Goal: Transaction & Acquisition: Purchase product/service

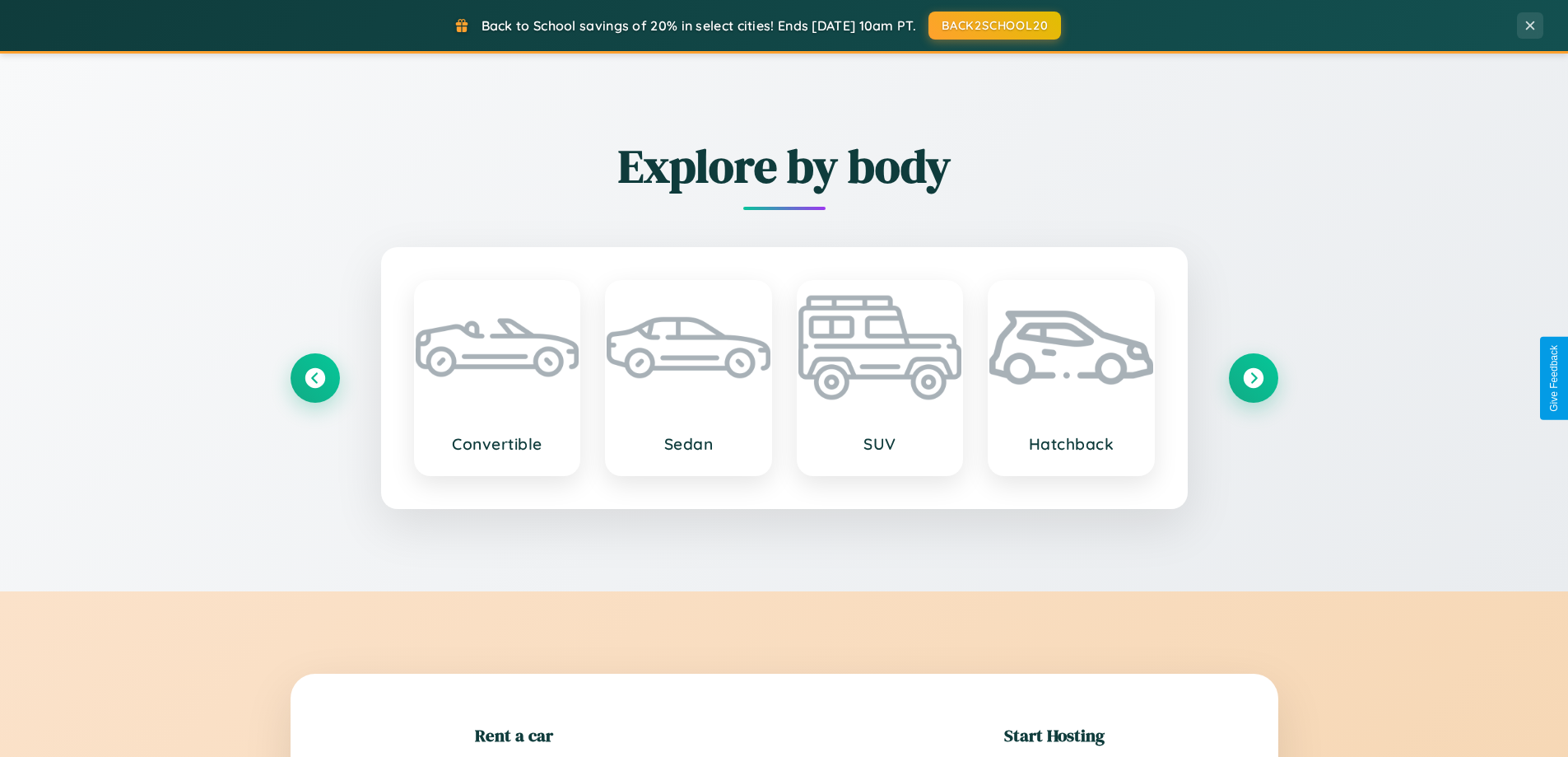
scroll to position [356, 0]
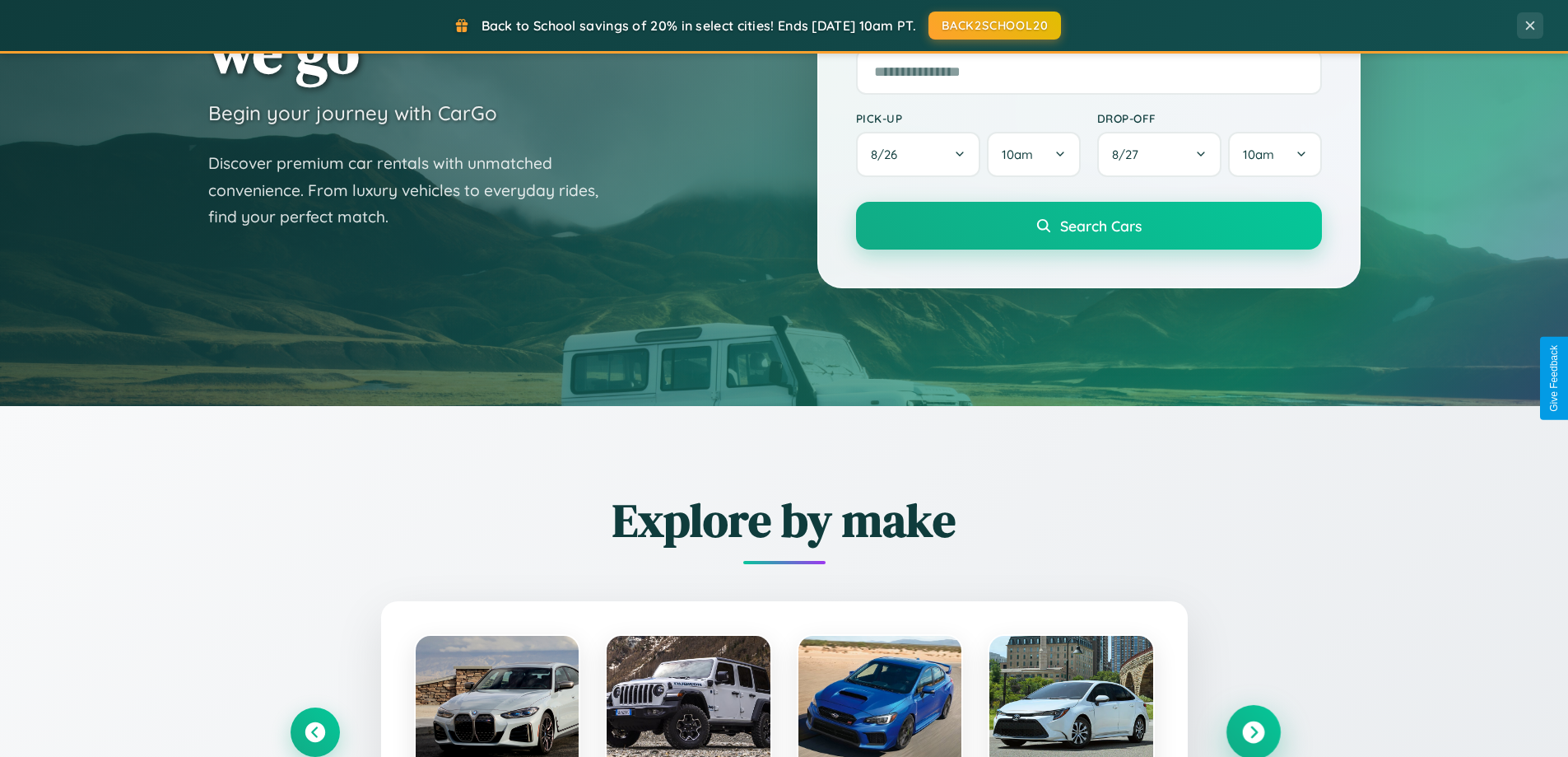
click at [1253, 732] on icon at bounding box center [1253, 732] width 22 height 22
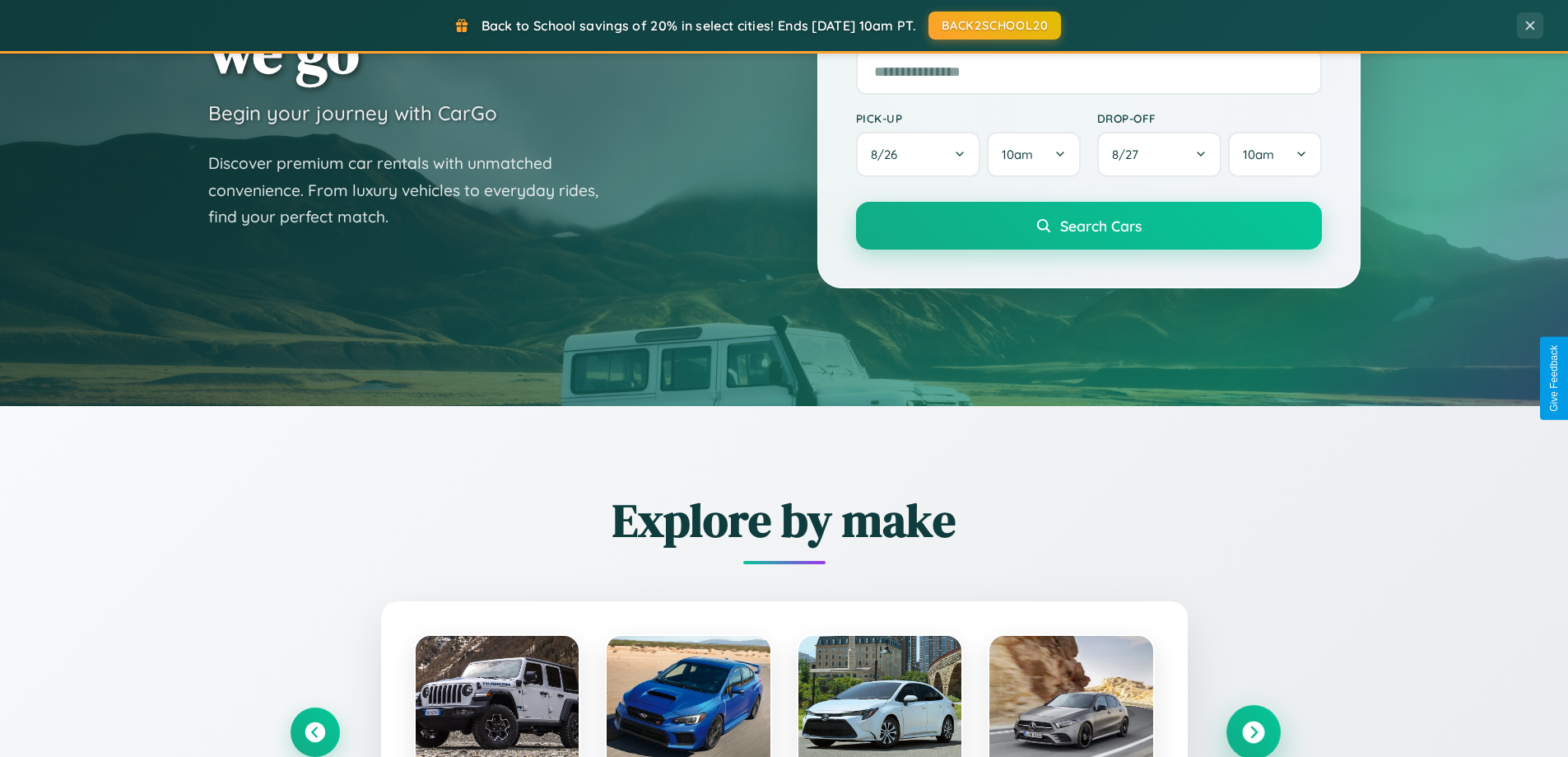
click at [1253, 730] on icon at bounding box center [1253, 732] width 22 height 22
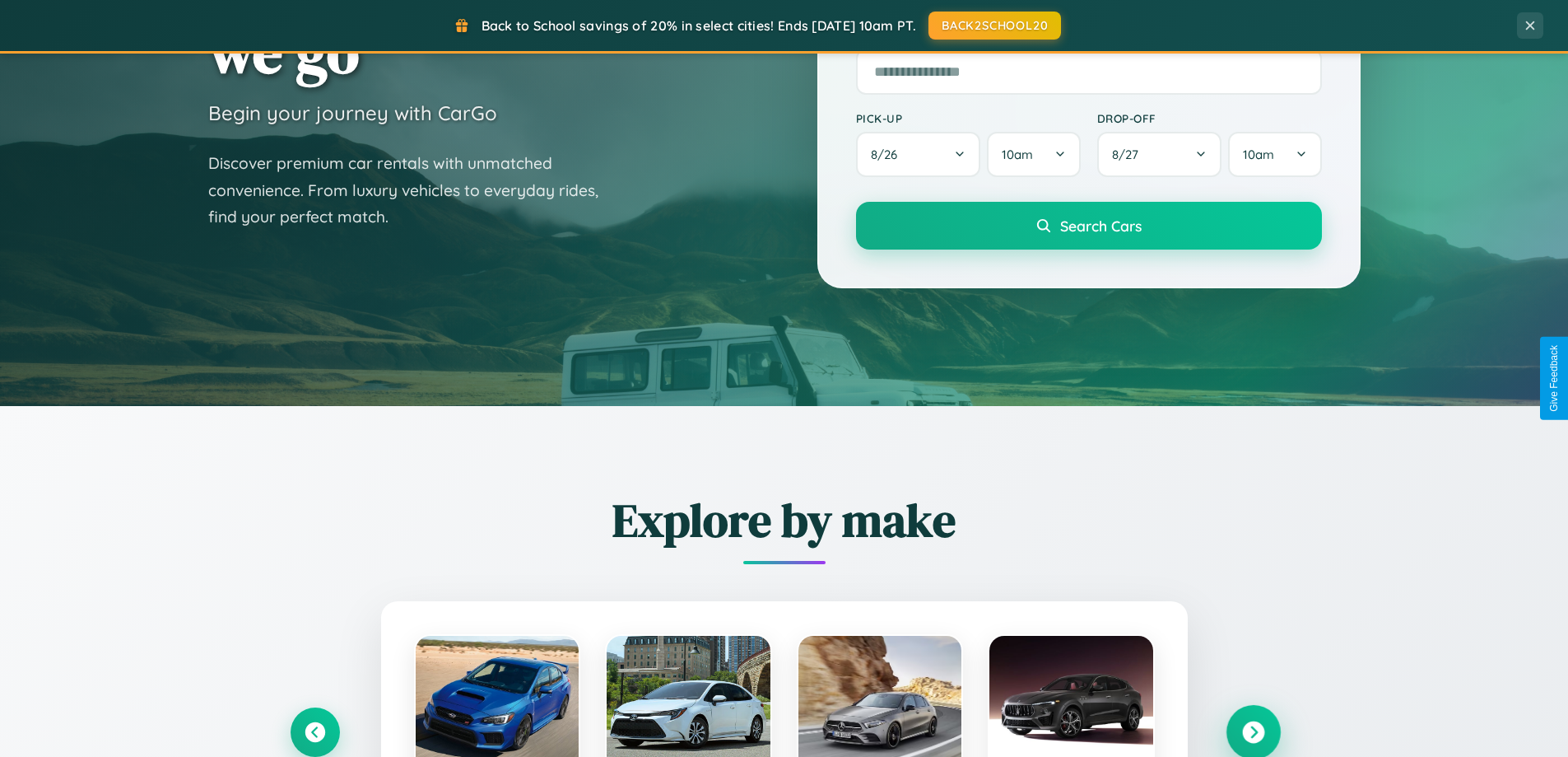
scroll to position [0, 0]
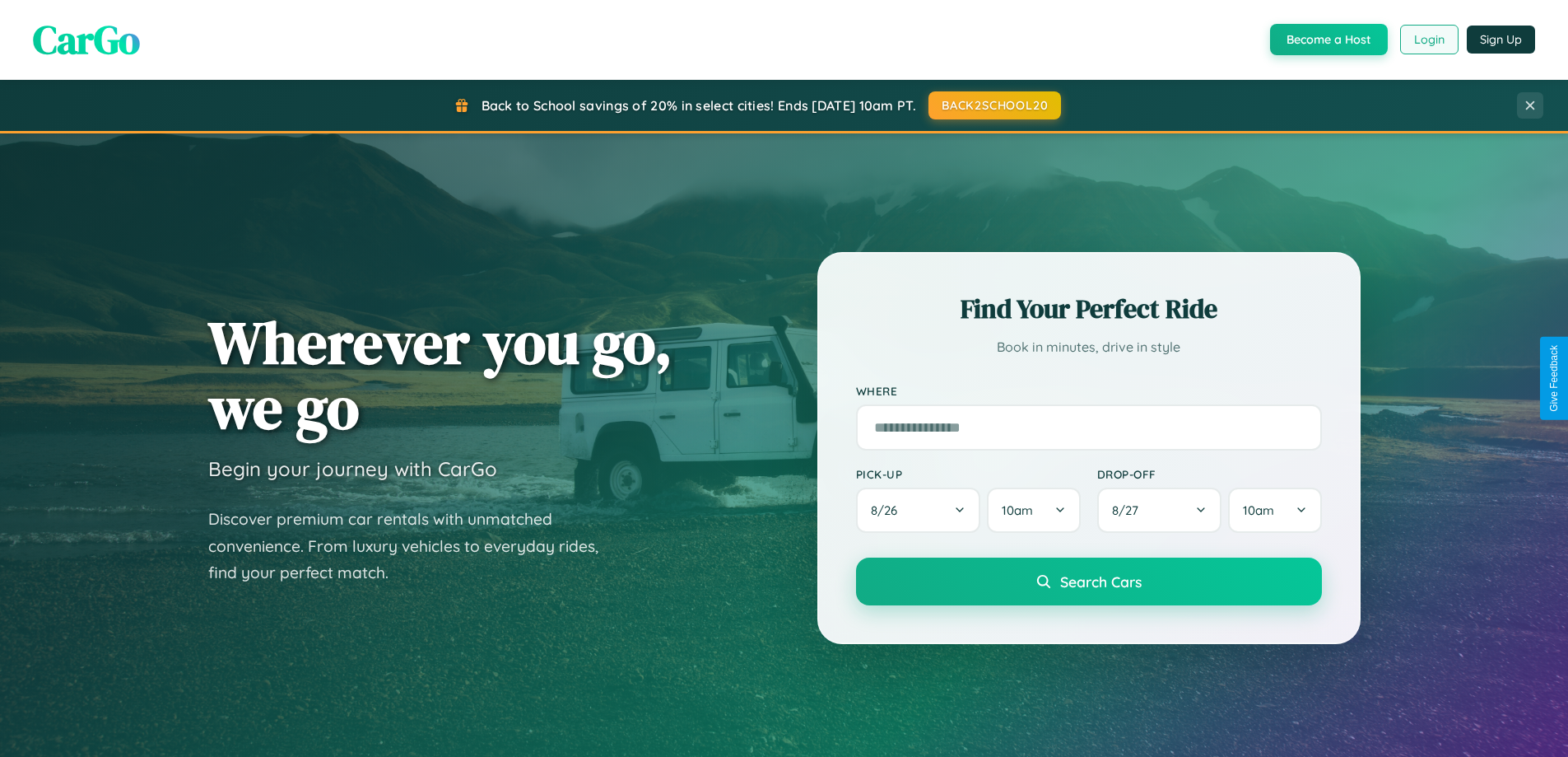
click at [1428, 39] on button "Login" at bounding box center [1429, 39] width 58 height 29
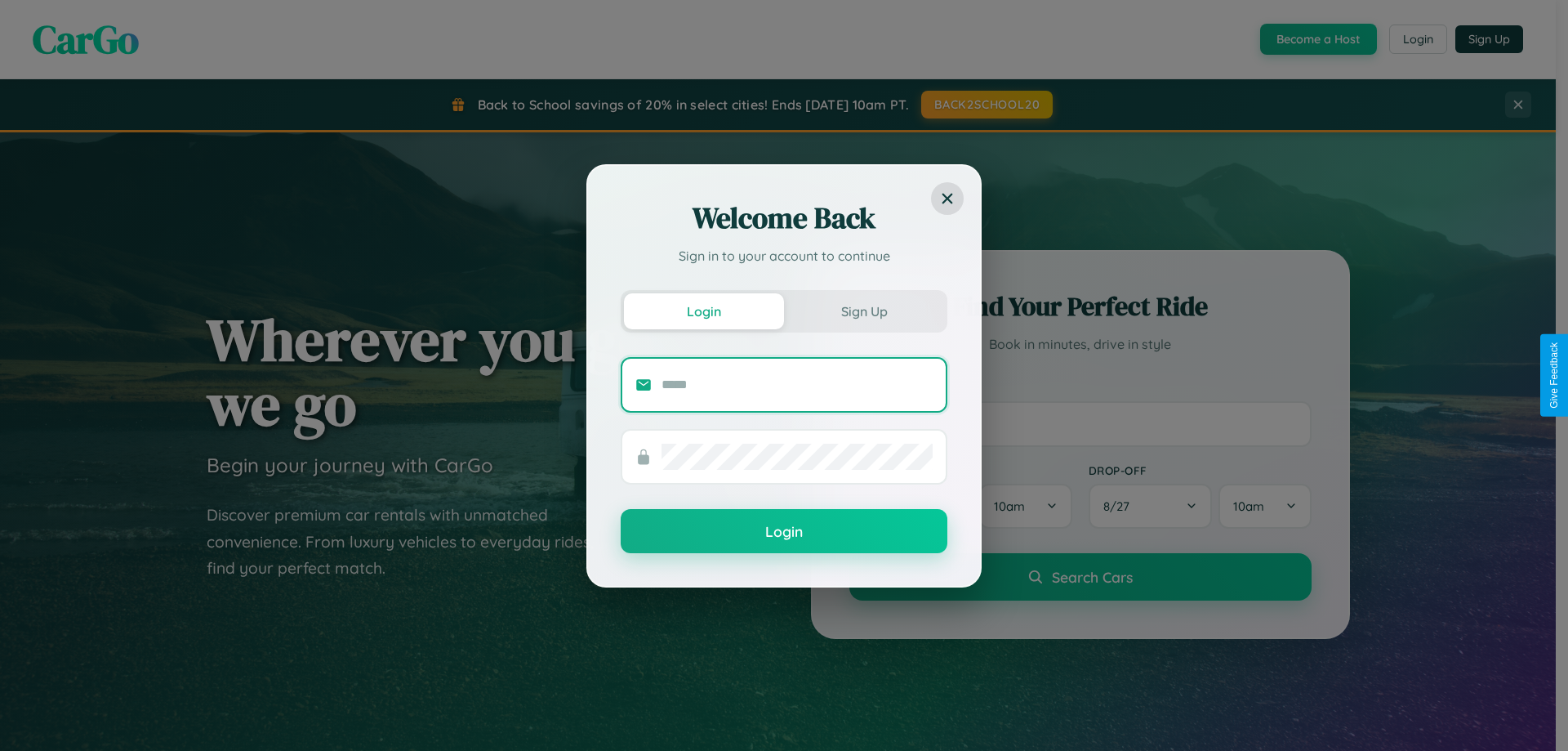
click at [797, 384] on input "text" at bounding box center [797, 384] width 271 height 26
type input "**********"
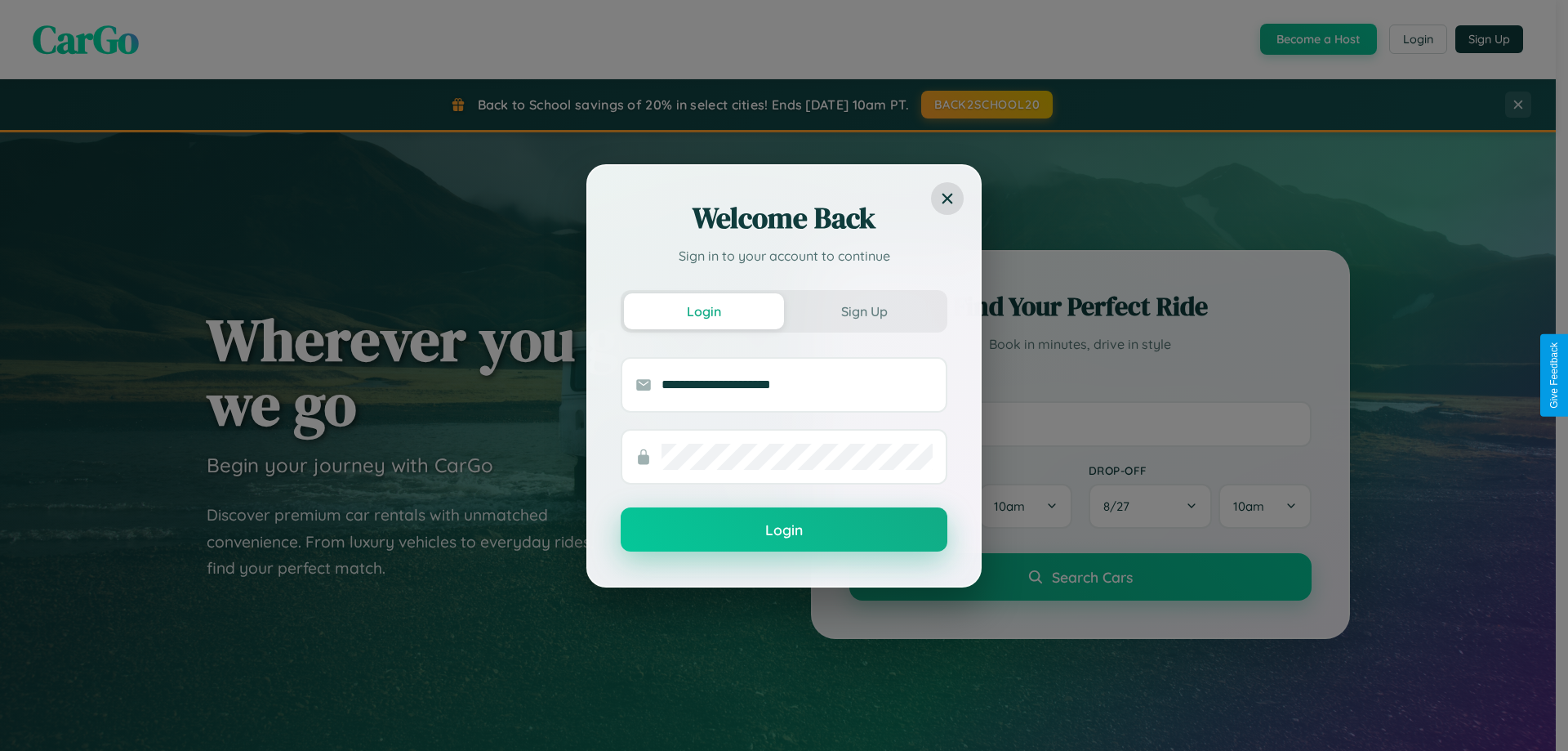
click at [784, 530] on button "Login" at bounding box center [784, 529] width 327 height 44
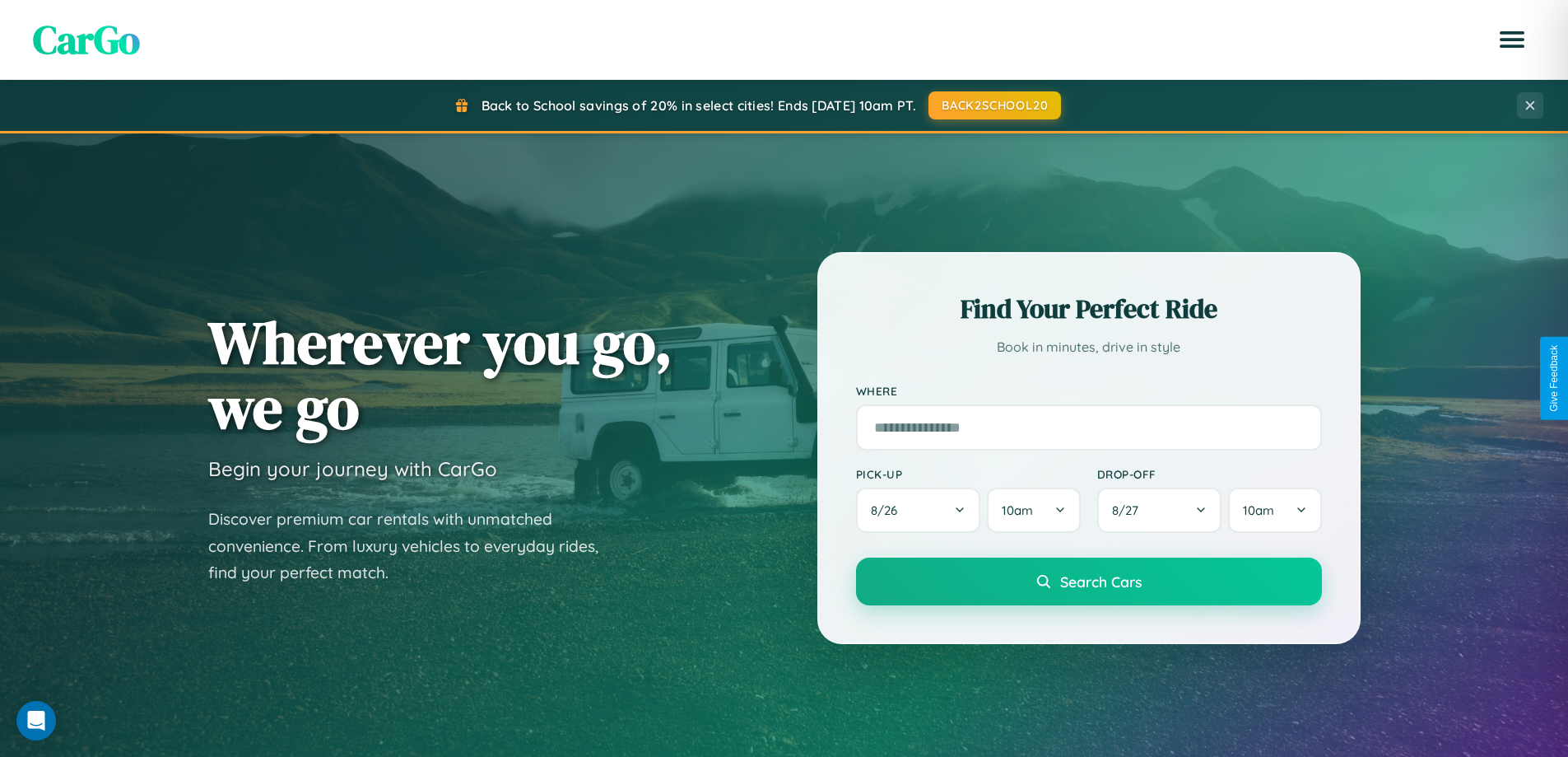
scroll to position [3168, 0]
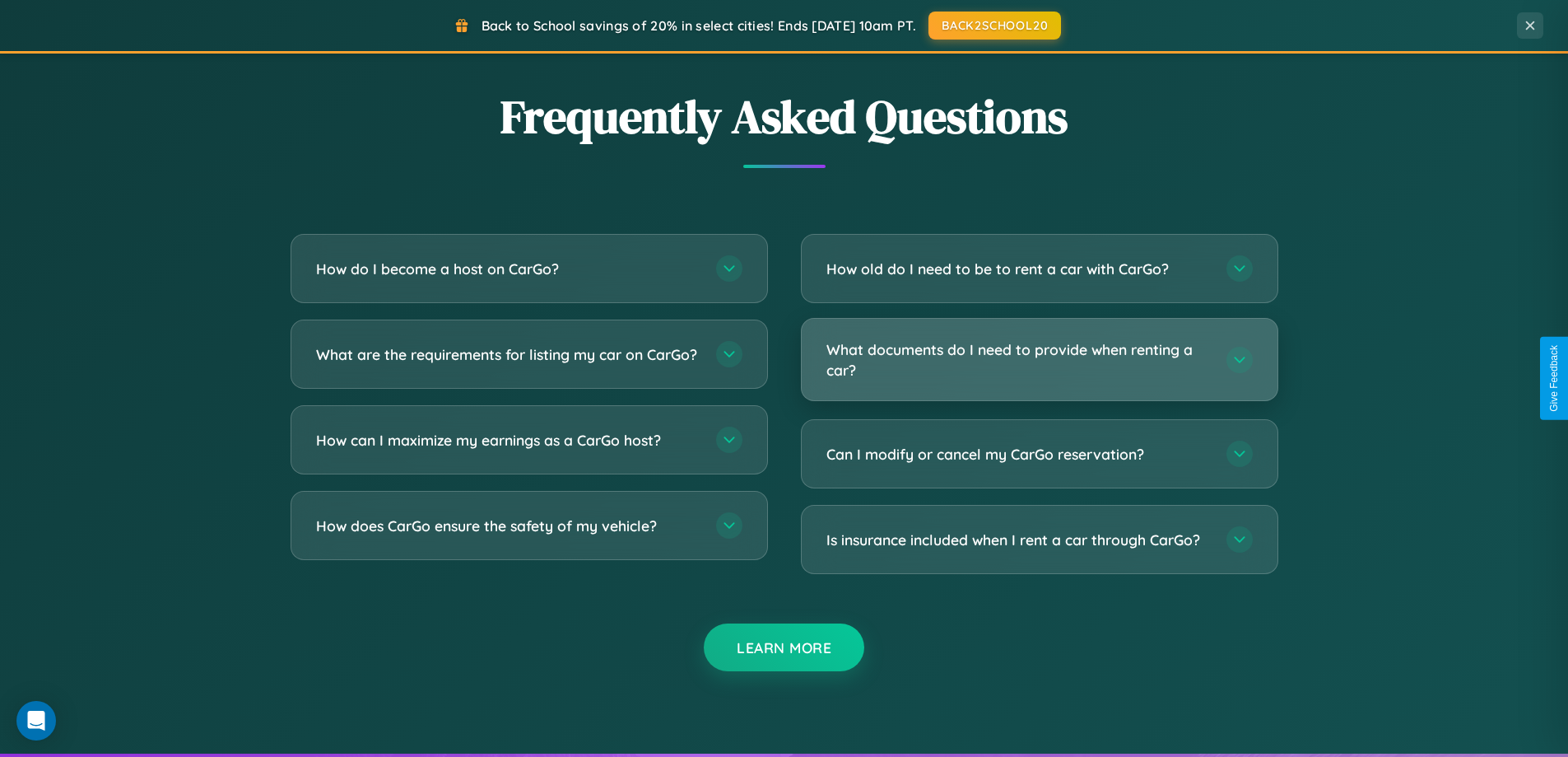
click at [1039, 361] on h3 "What documents do I need to provide when renting a car?" at bounding box center [1018, 359] width 383 height 40
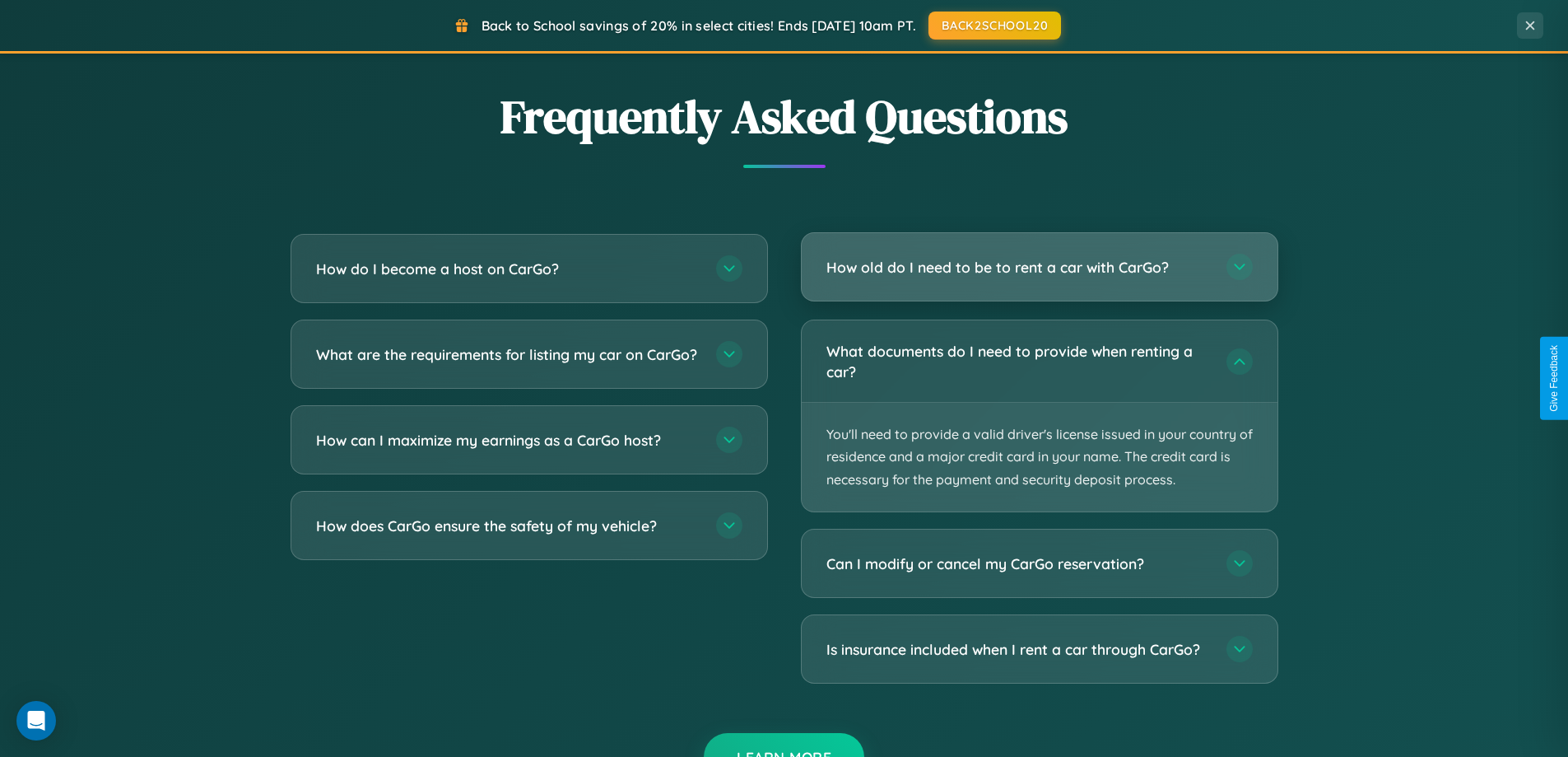
click at [1039, 267] on h3 "How old do I need to be to rent a car with CarGo?" at bounding box center [1018, 266] width 383 height 21
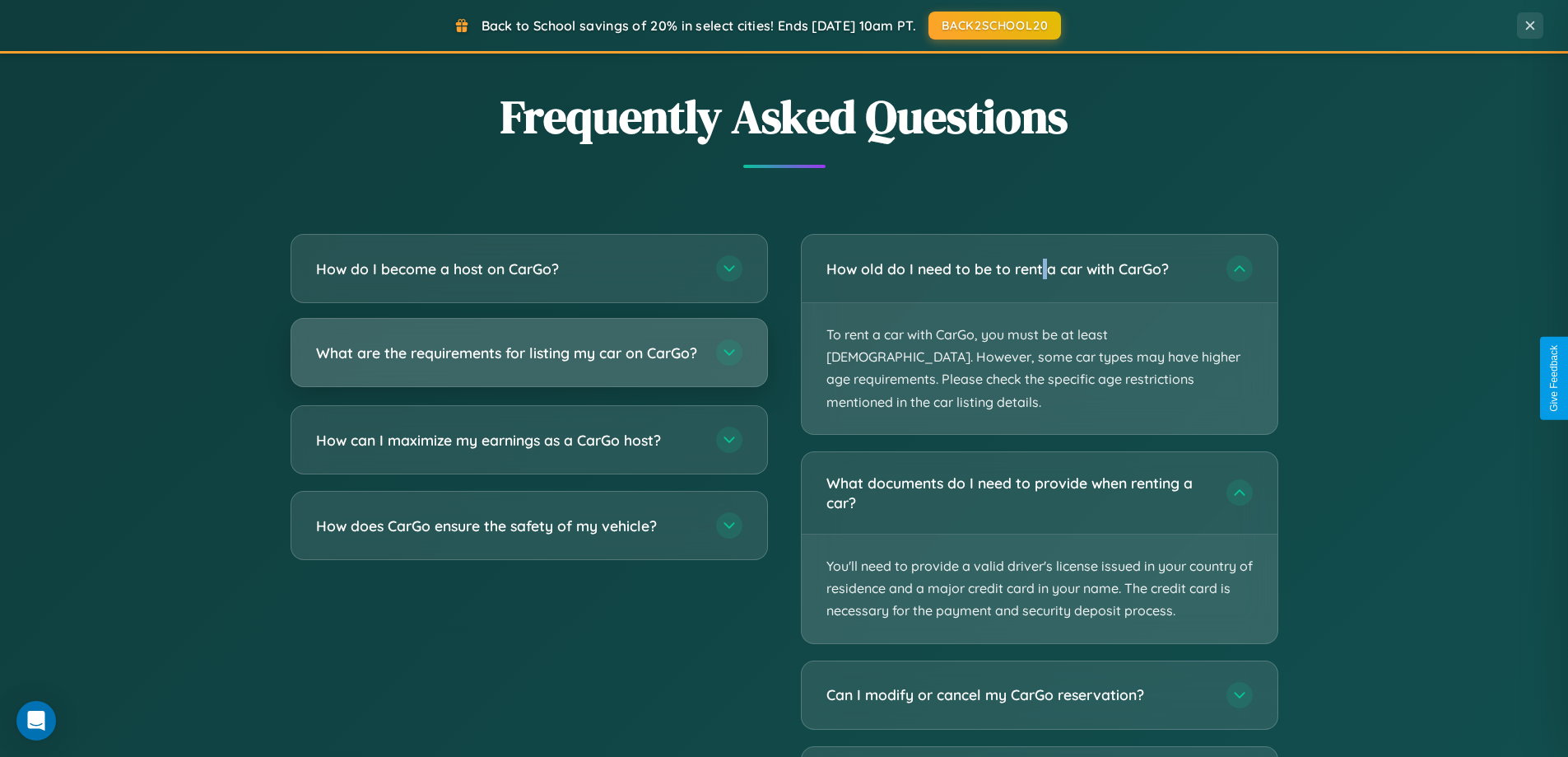
click at [528, 361] on h3 "What are the requirements for listing my car on CarGo?" at bounding box center [507, 352] width 383 height 21
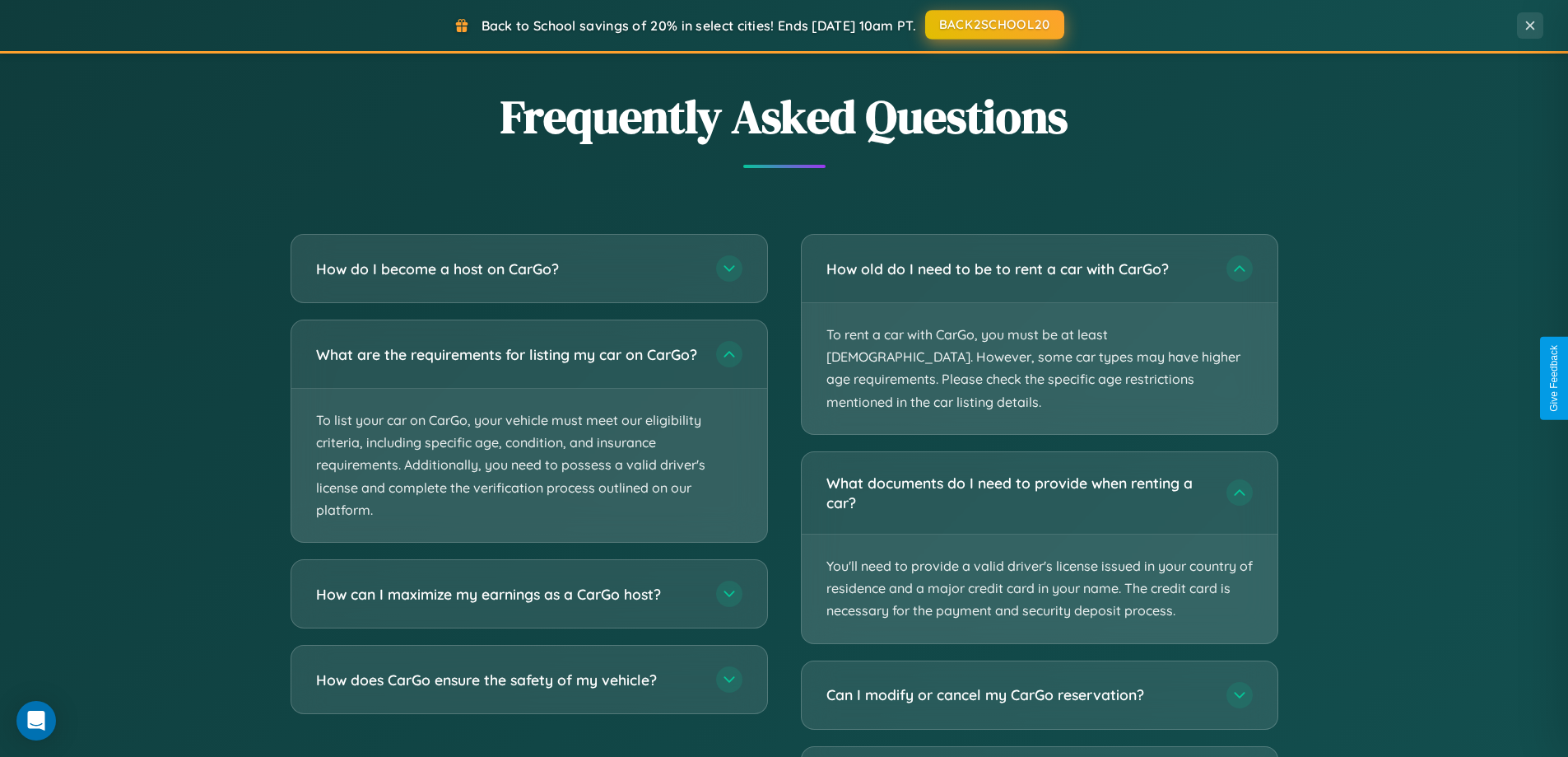
click at [994, 25] on button "BACK2SCHOOL20" at bounding box center [995, 24] width 139 height 29
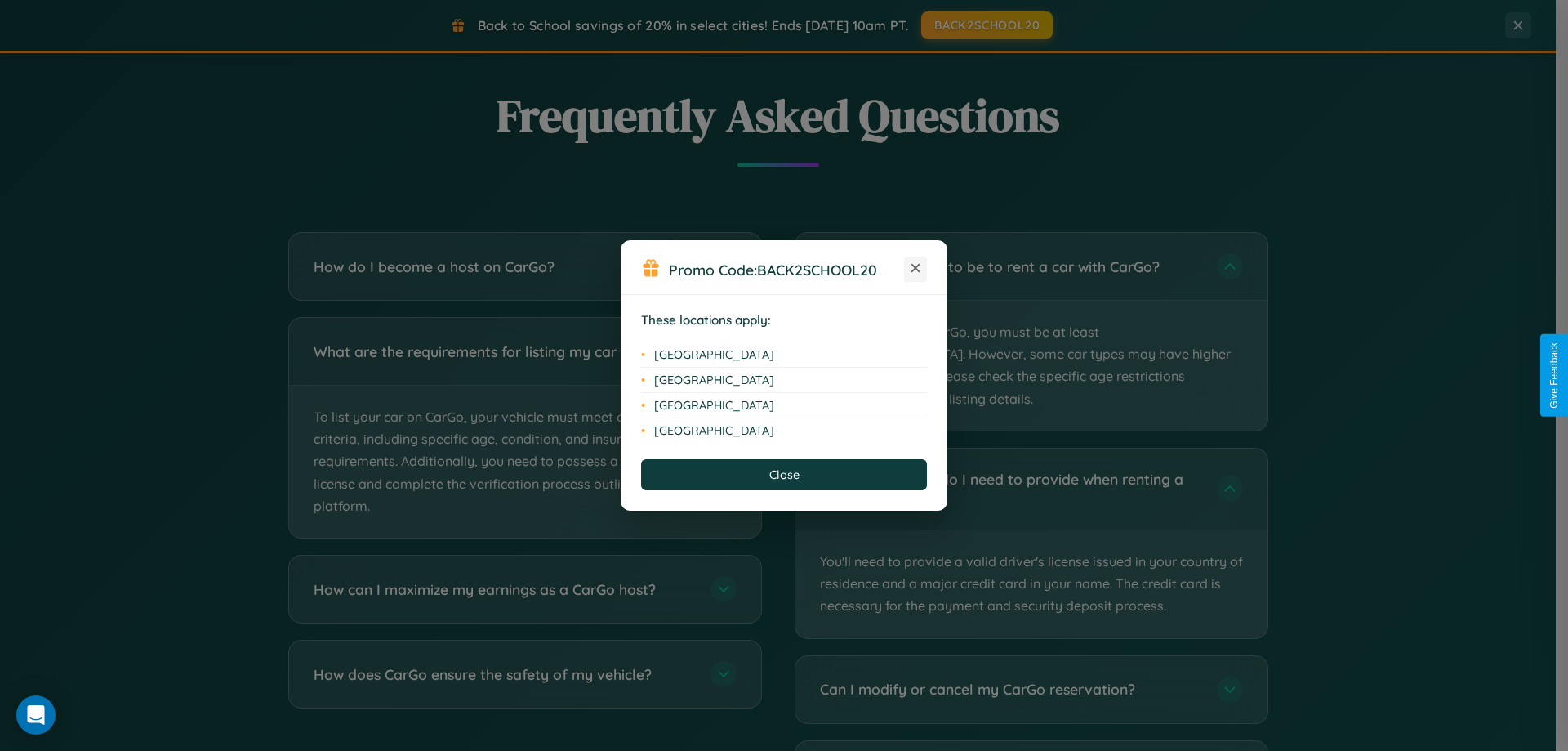
click at [916, 269] on icon at bounding box center [916, 269] width 9 height 9
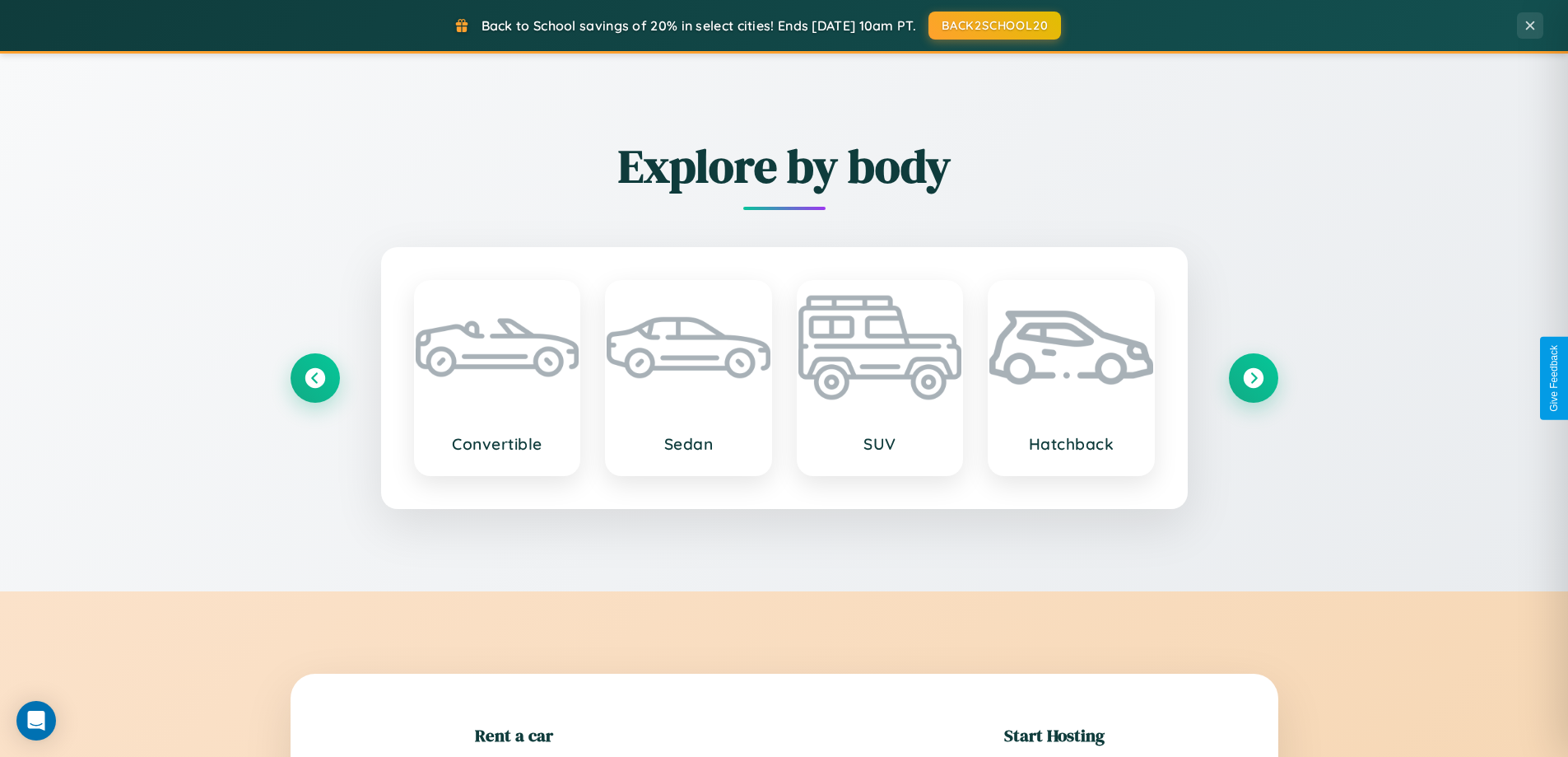
scroll to position [356, 0]
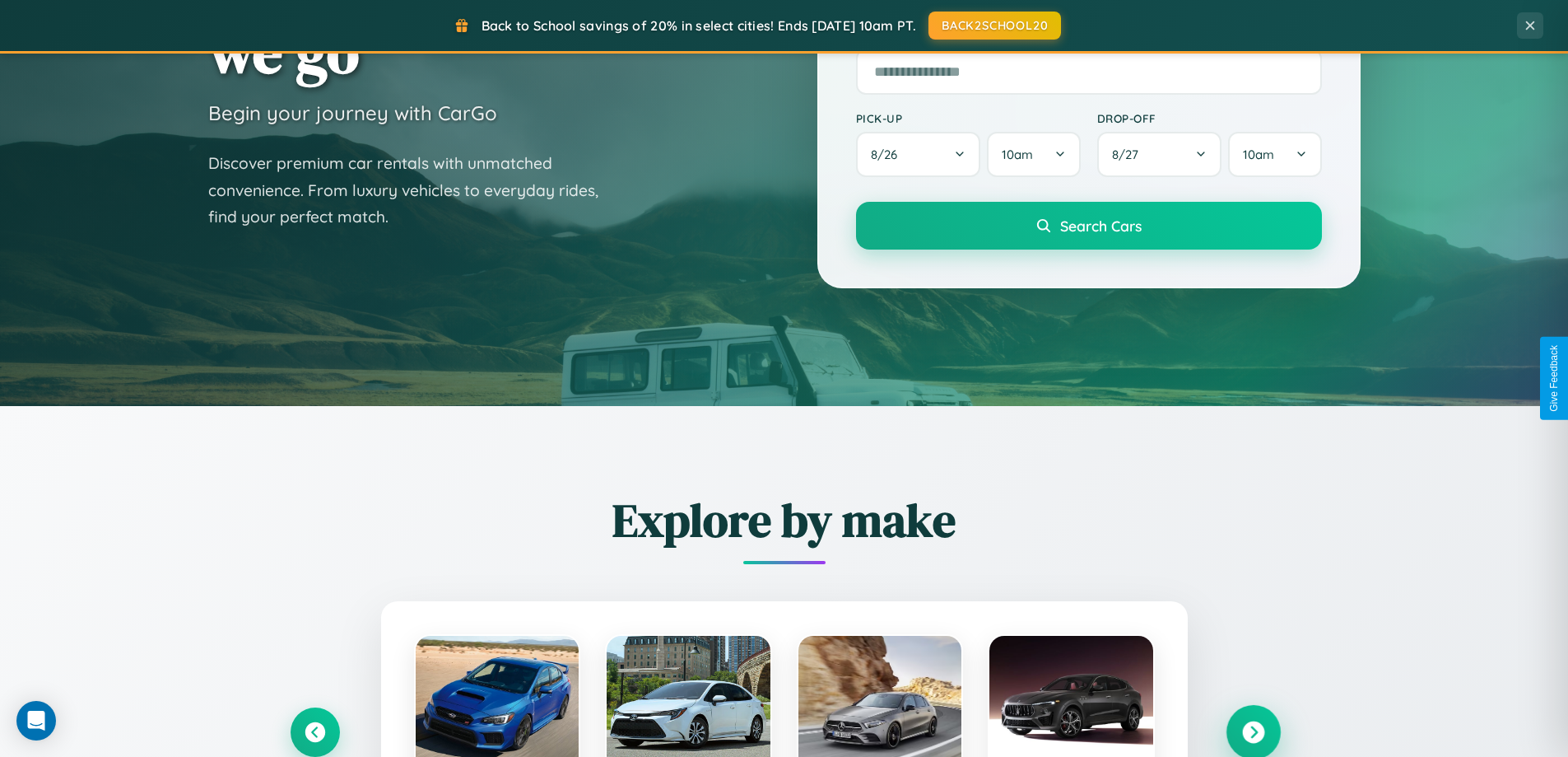
click at [1253, 732] on icon at bounding box center [1253, 732] width 22 height 22
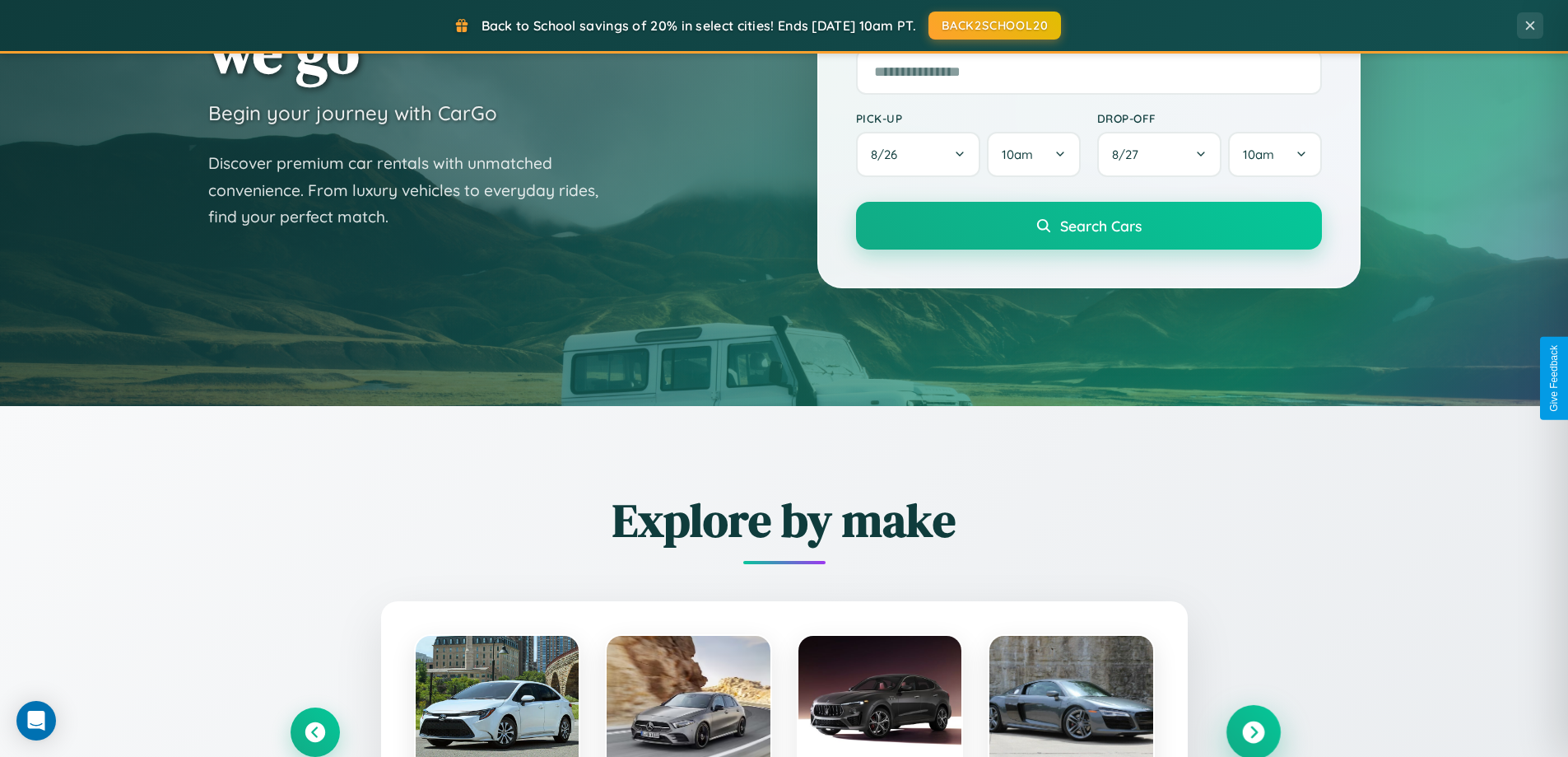
click at [1253, 730] on icon at bounding box center [1253, 732] width 22 height 22
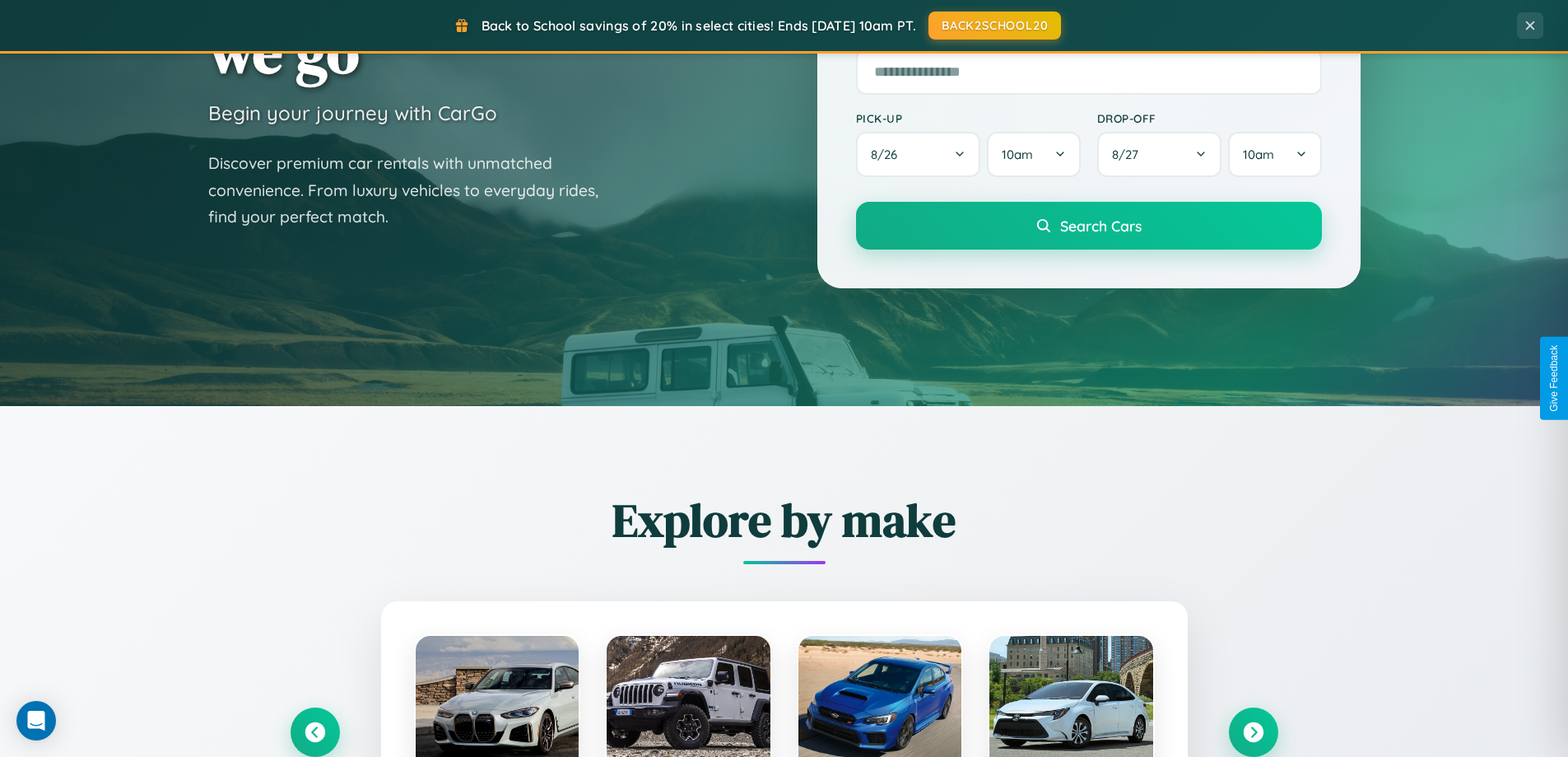
scroll to position [1648, 0]
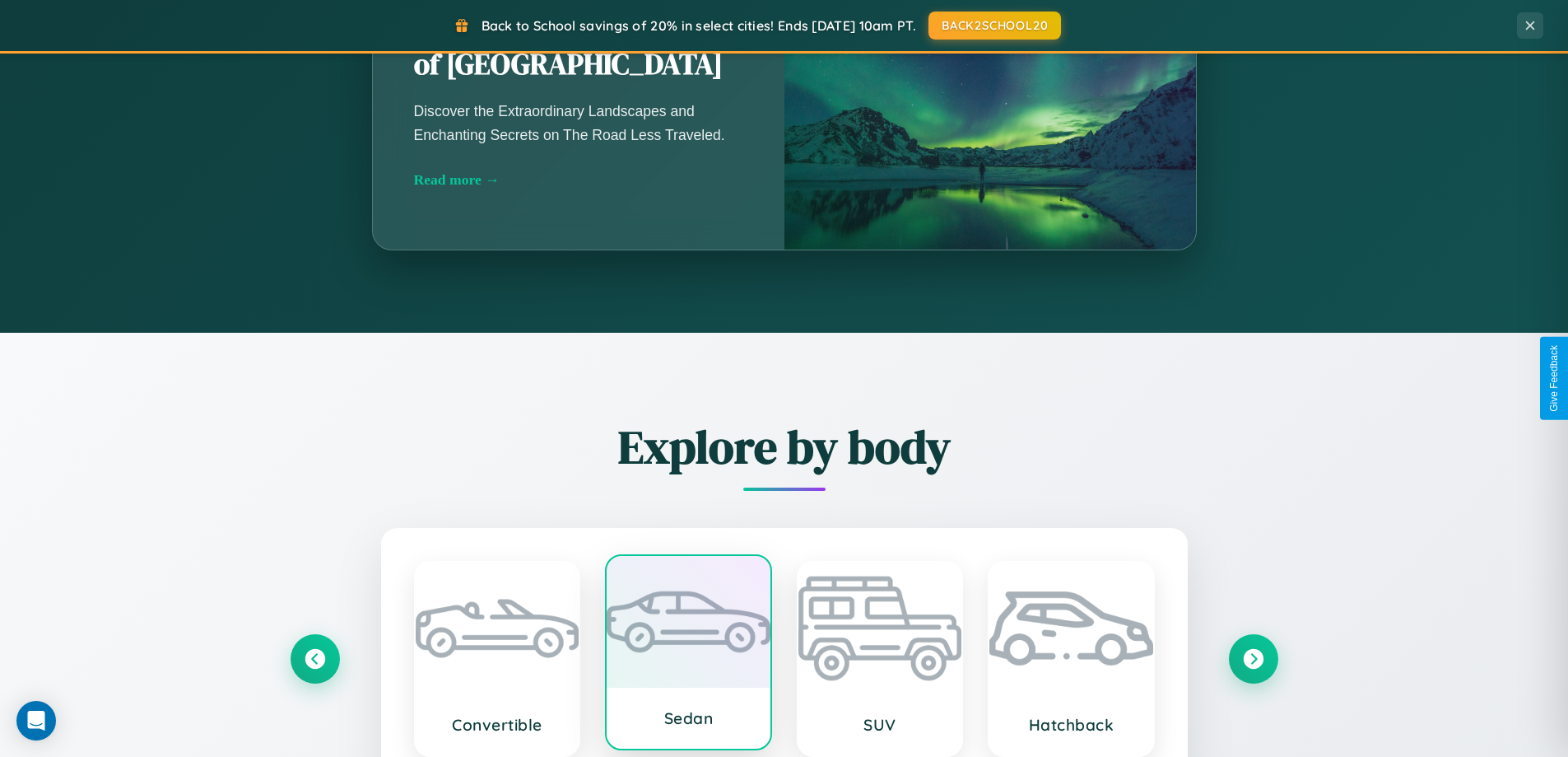
click at [688, 656] on div at bounding box center [688, 621] width 164 height 131
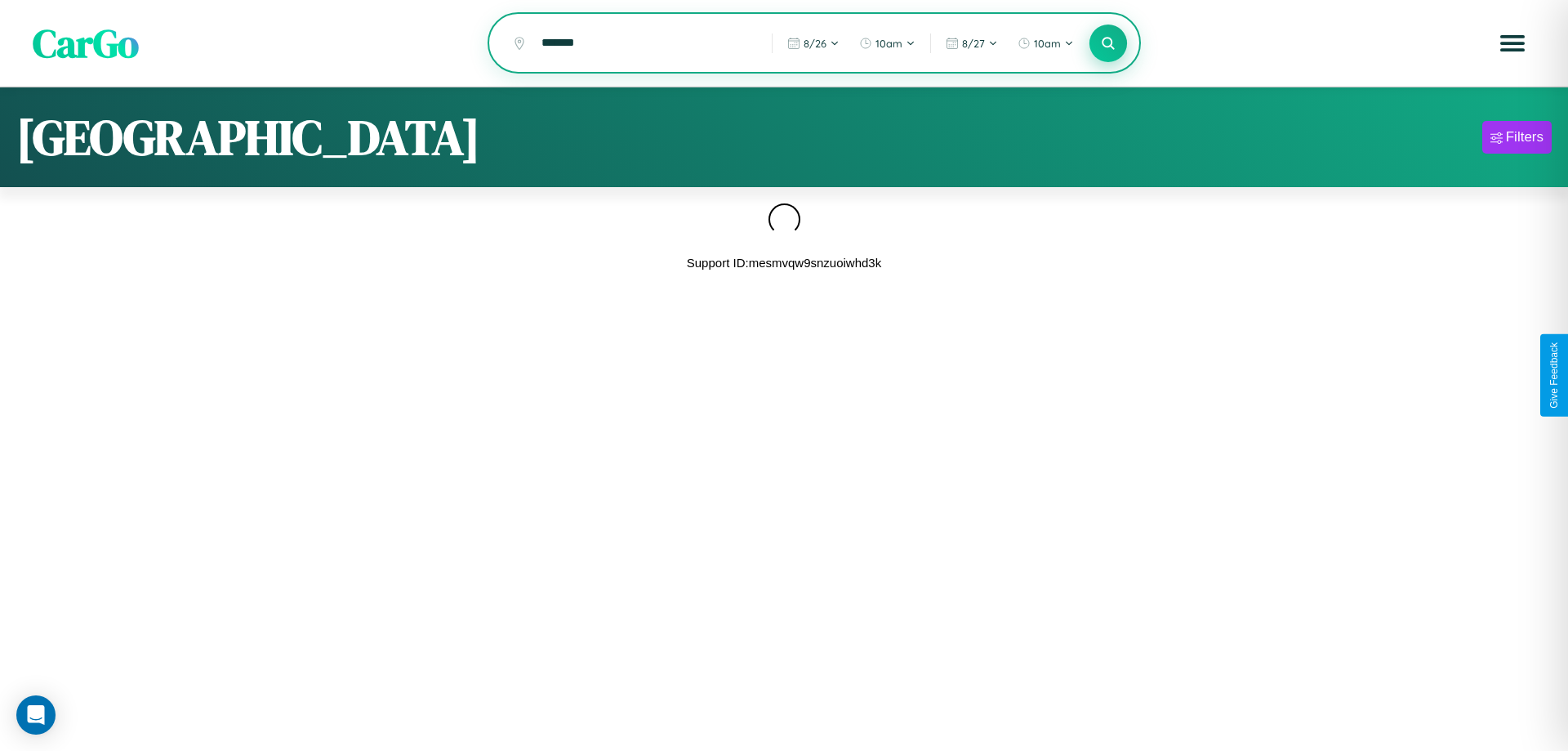
click at [1108, 44] on icon at bounding box center [1108, 43] width 16 height 16
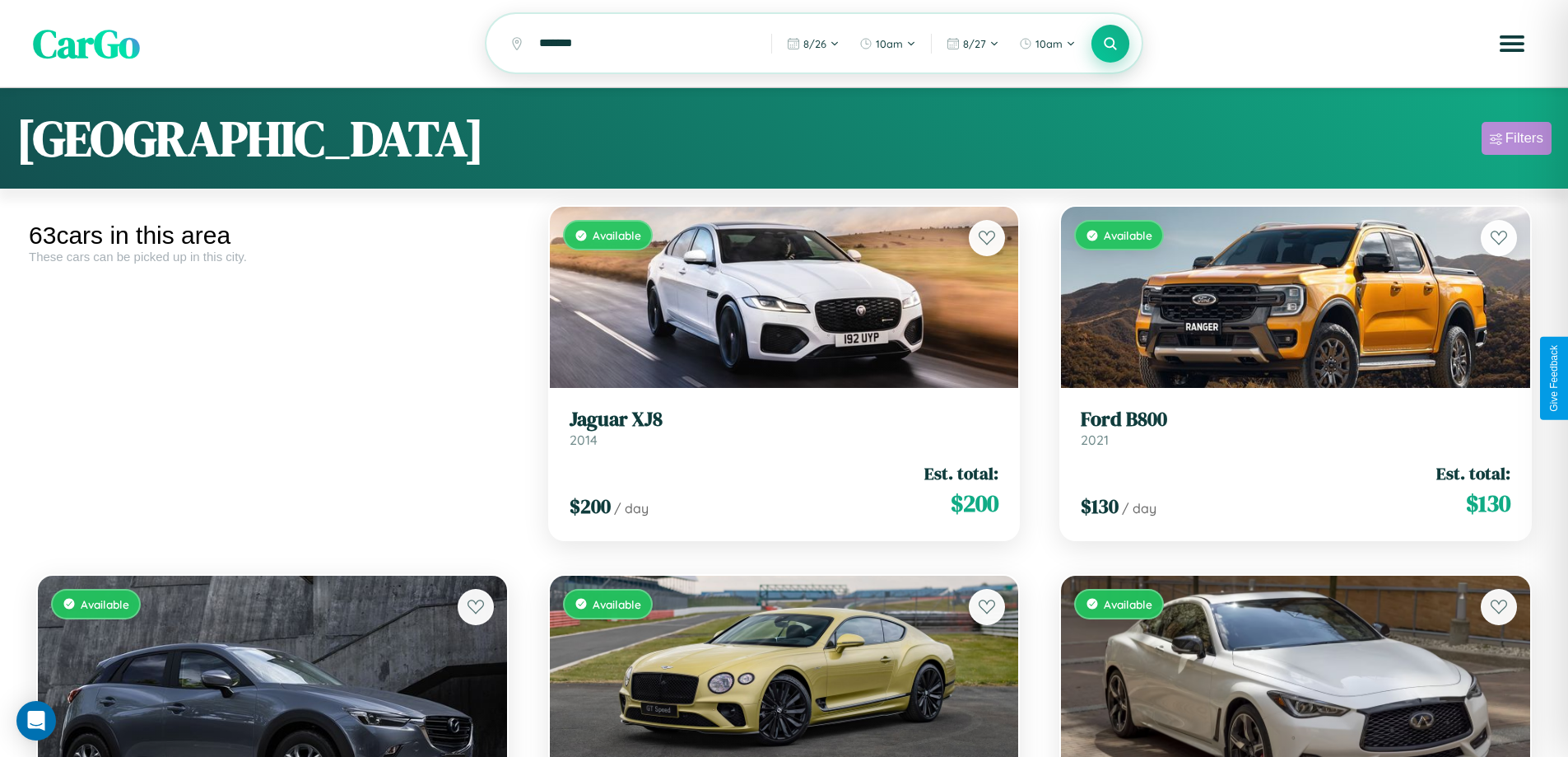
click at [1516, 141] on div "Filters" at bounding box center [1524, 139] width 38 height 16
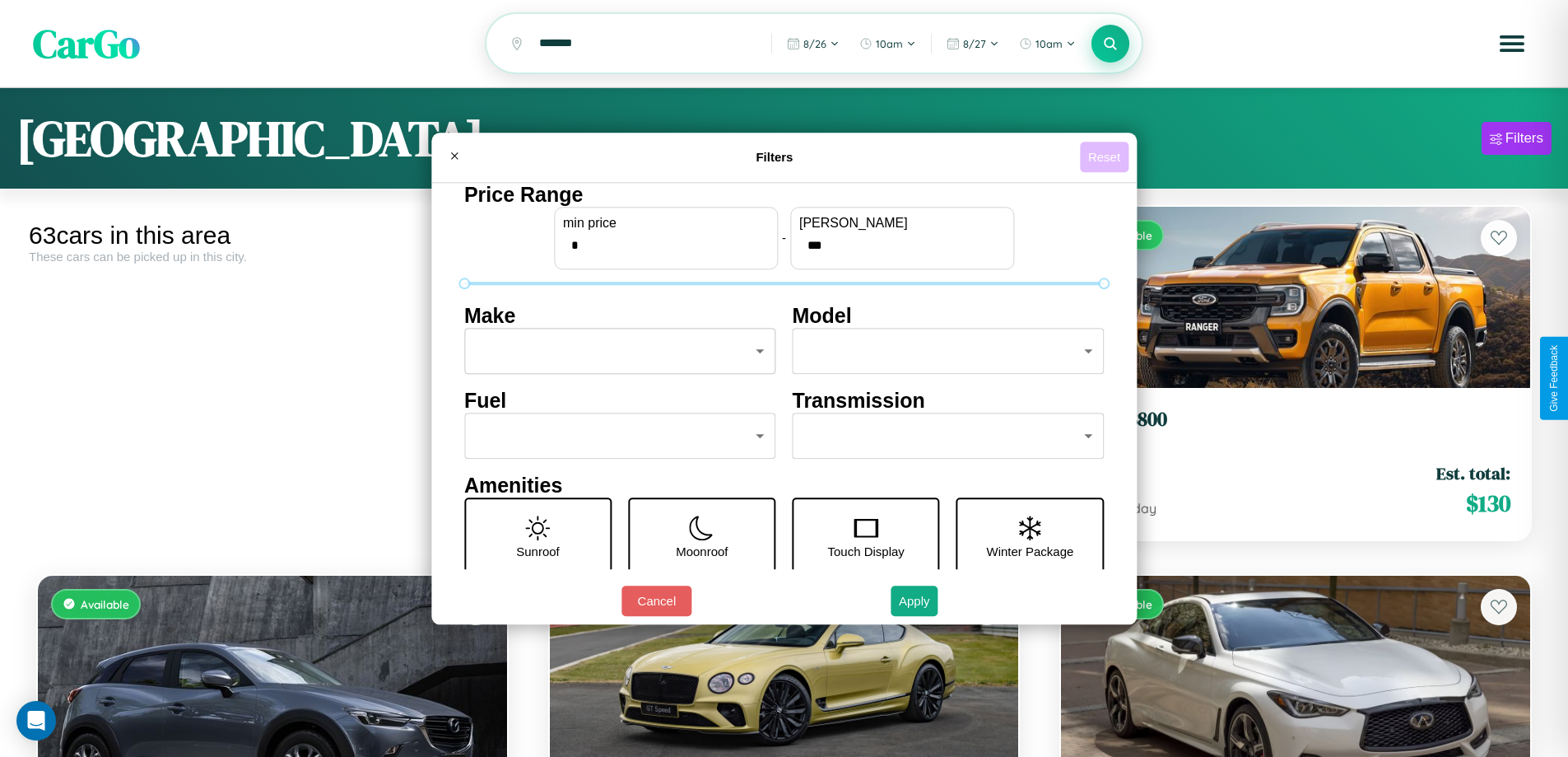
click at [1106, 156] on button "Reset" at bounding box center [1104, 156] width 48 height 30
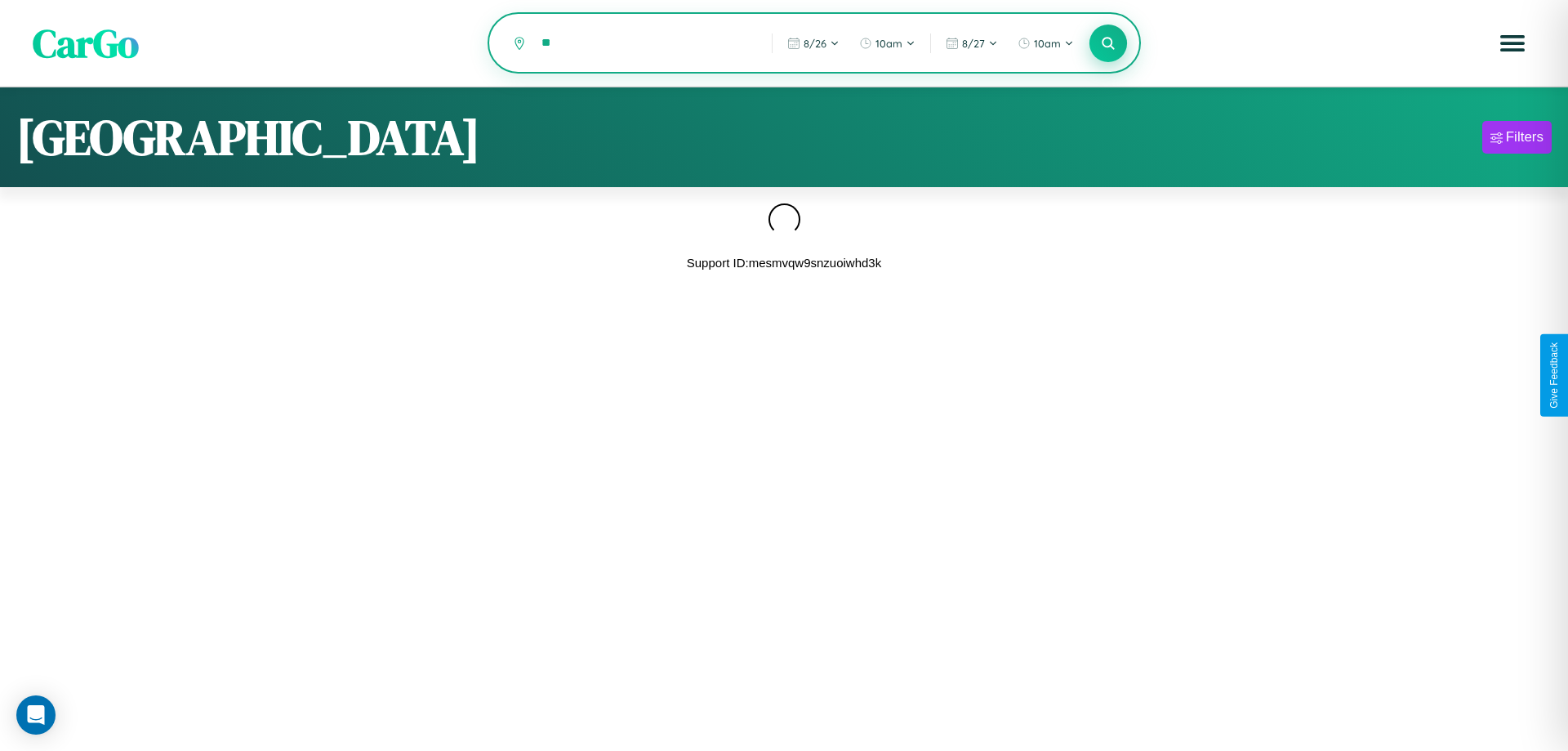
type input "*"
type input "**********"
click at [1108, 44] on icon at bounding box center [1108, 43] width 16 height 16
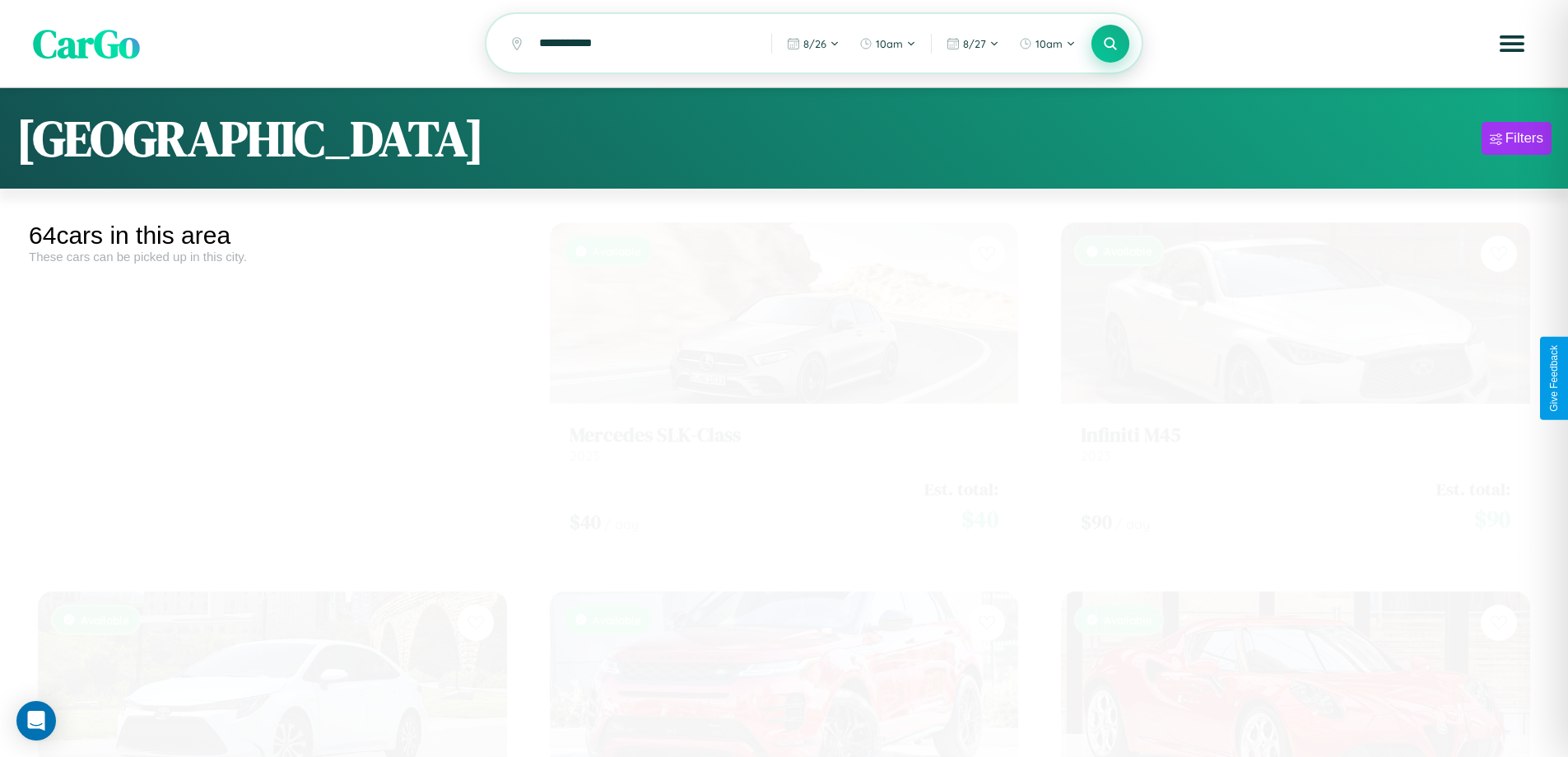
scroll to position [3303, 0]
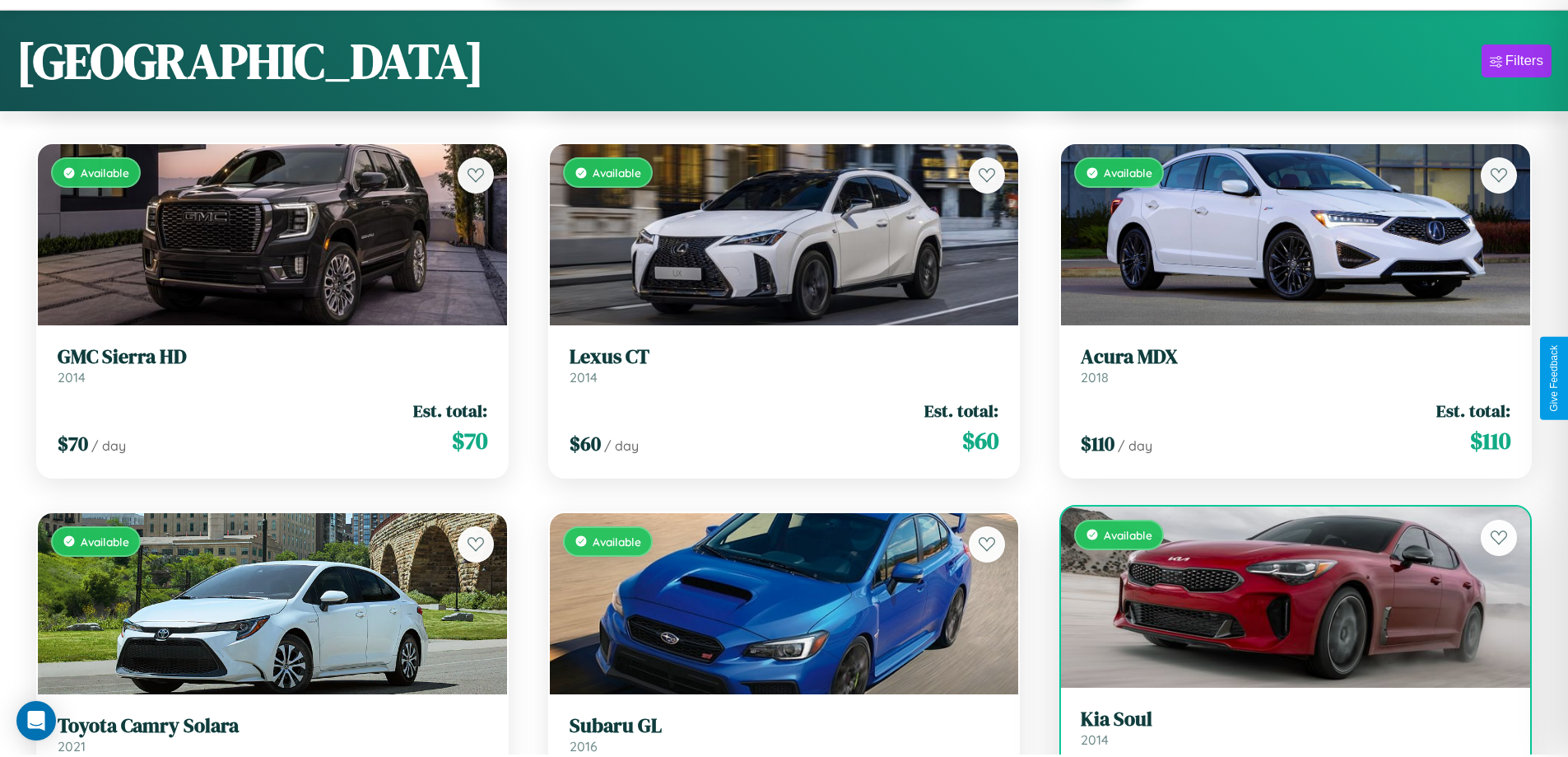
click at [1285, 733] on link "Kia Soul 2014" at bounding box center [1295, 727] width 430 height 40
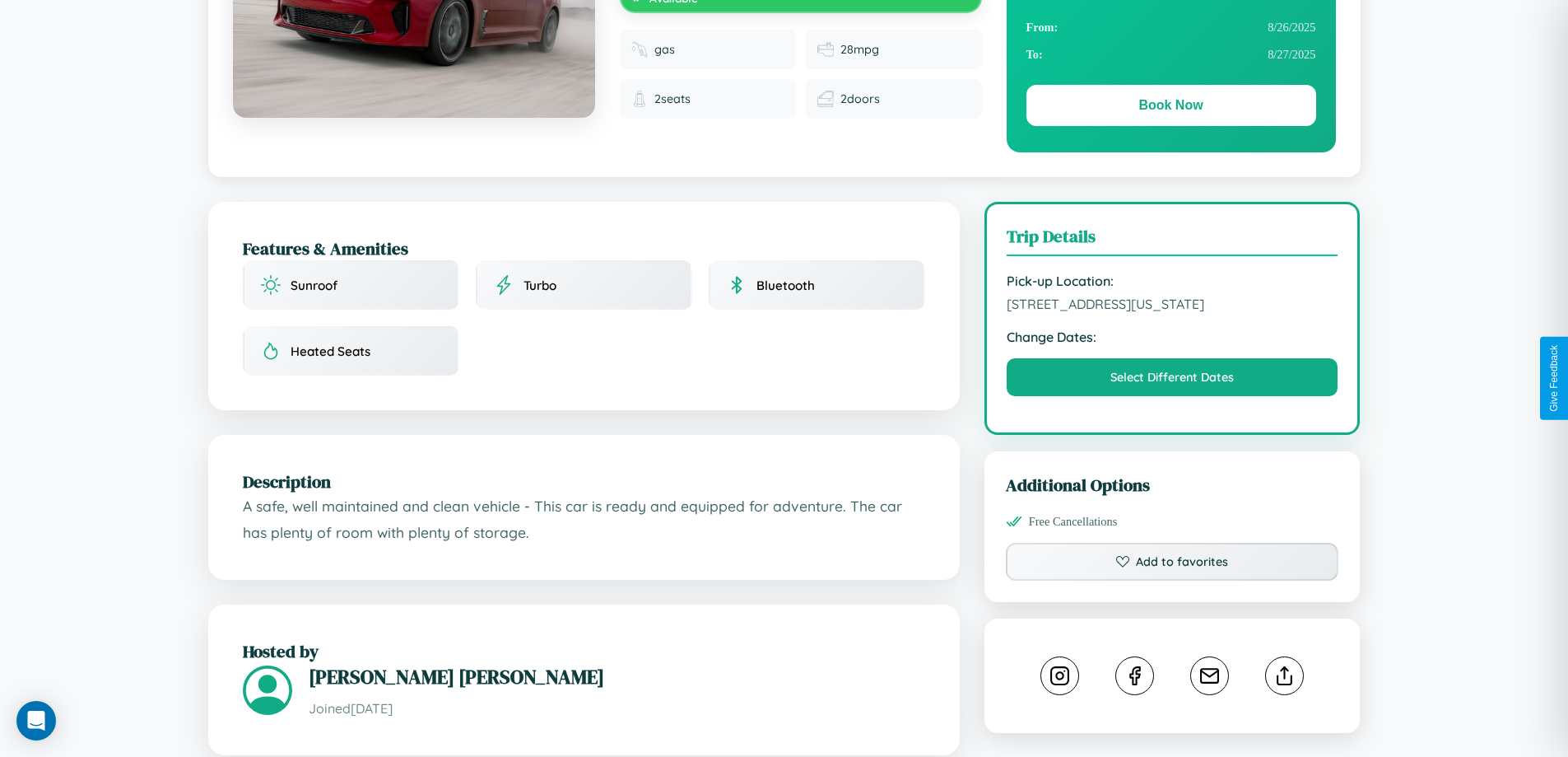
scroll to position [558, 0]
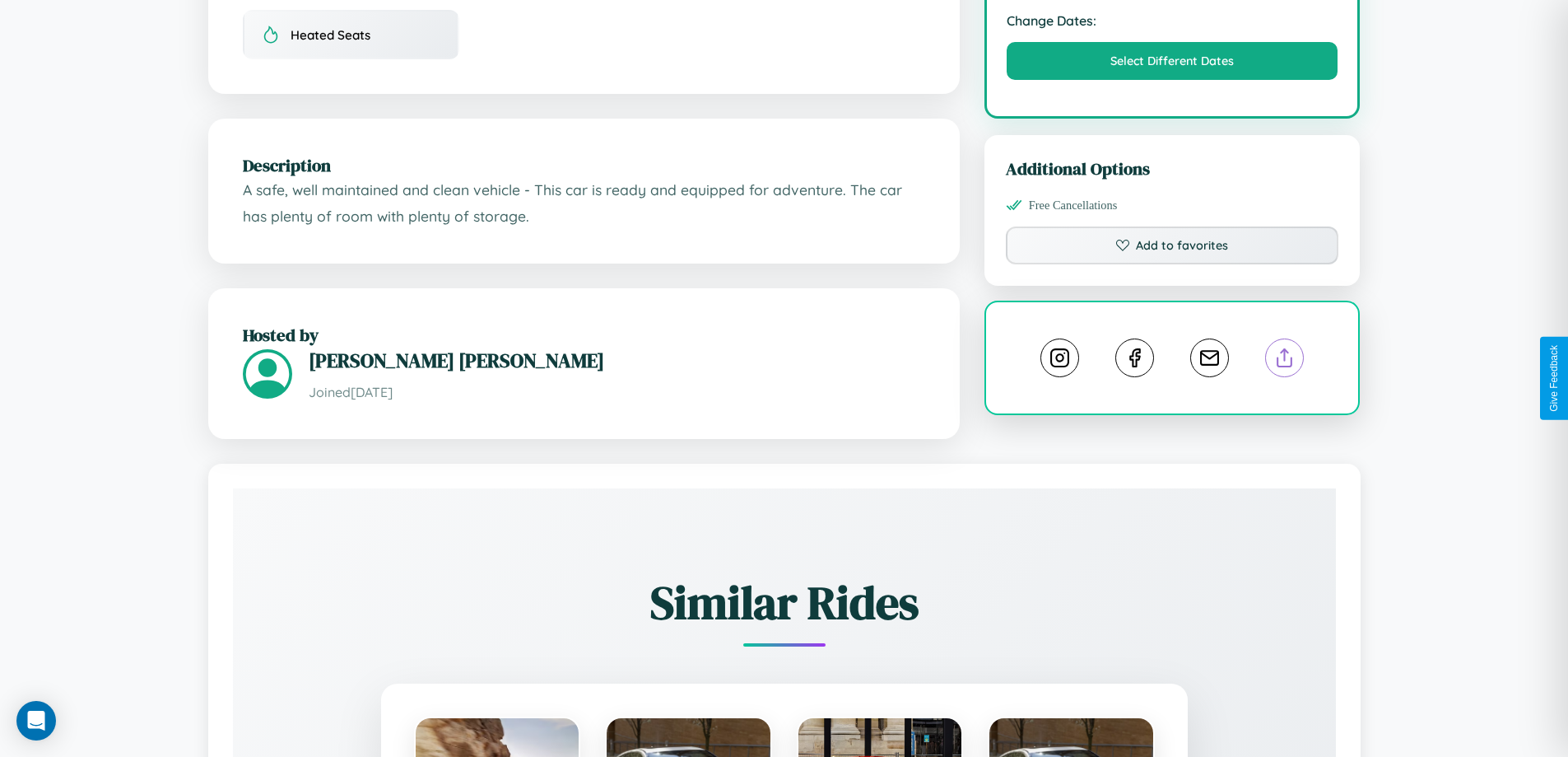
click at [1285, 361] on line at bounding box center [1285, 355] width 0 height 12
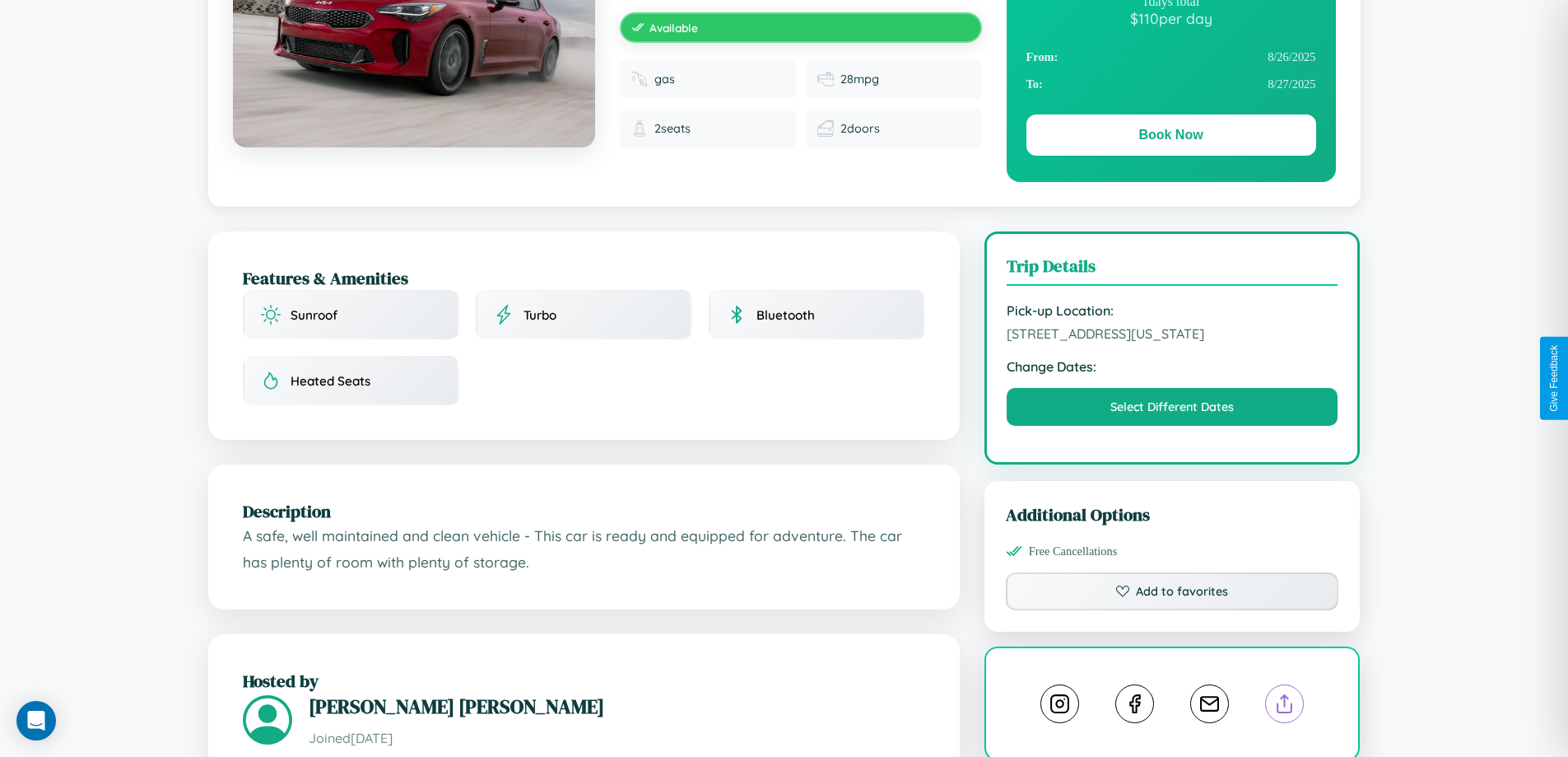
scroll to position [178, 0]
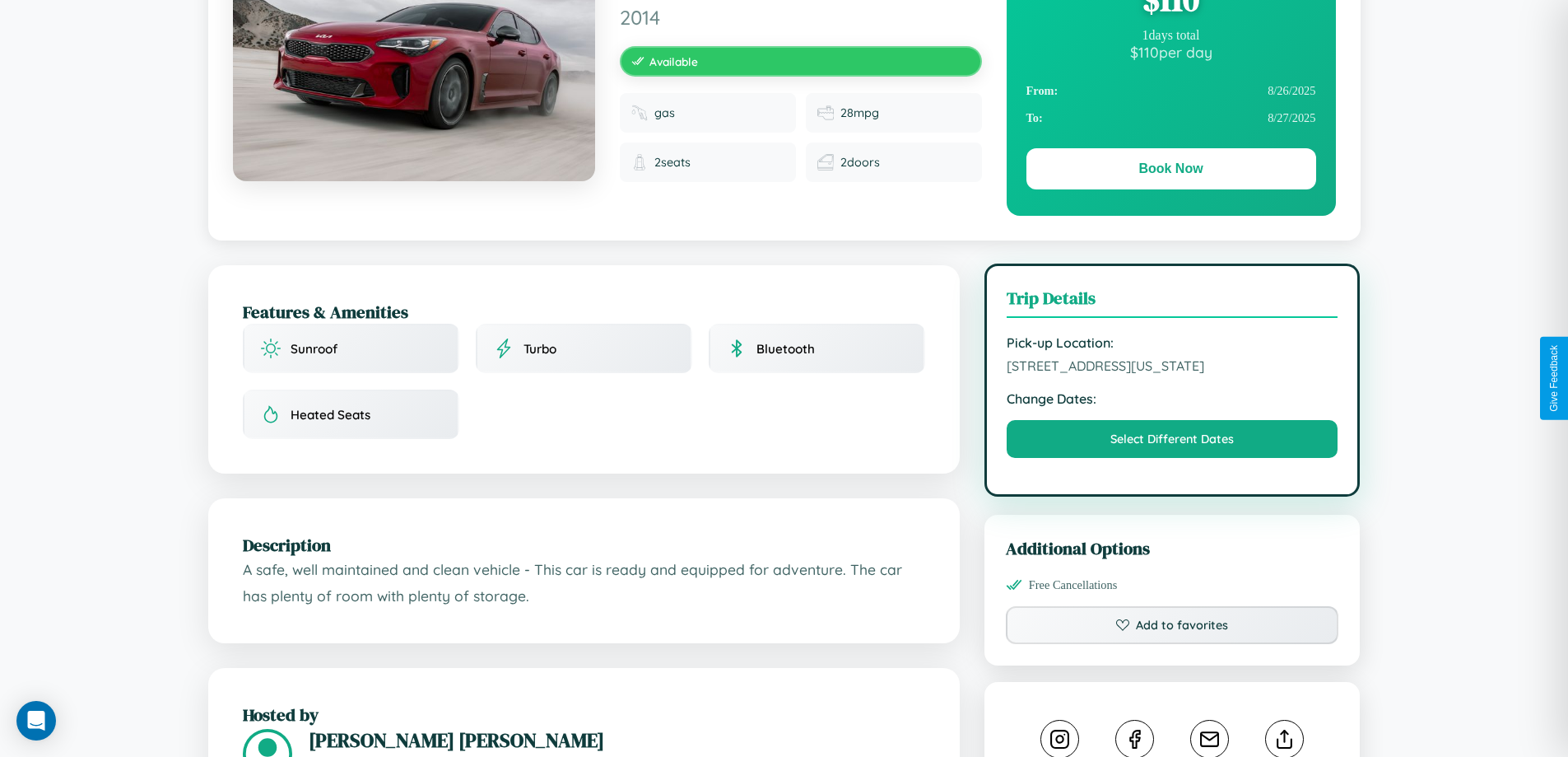
click at [1172, 374] on span "[STREET_ADDRESS][US_STATE]" at bounding box center [1172, 366] width 331 height 16
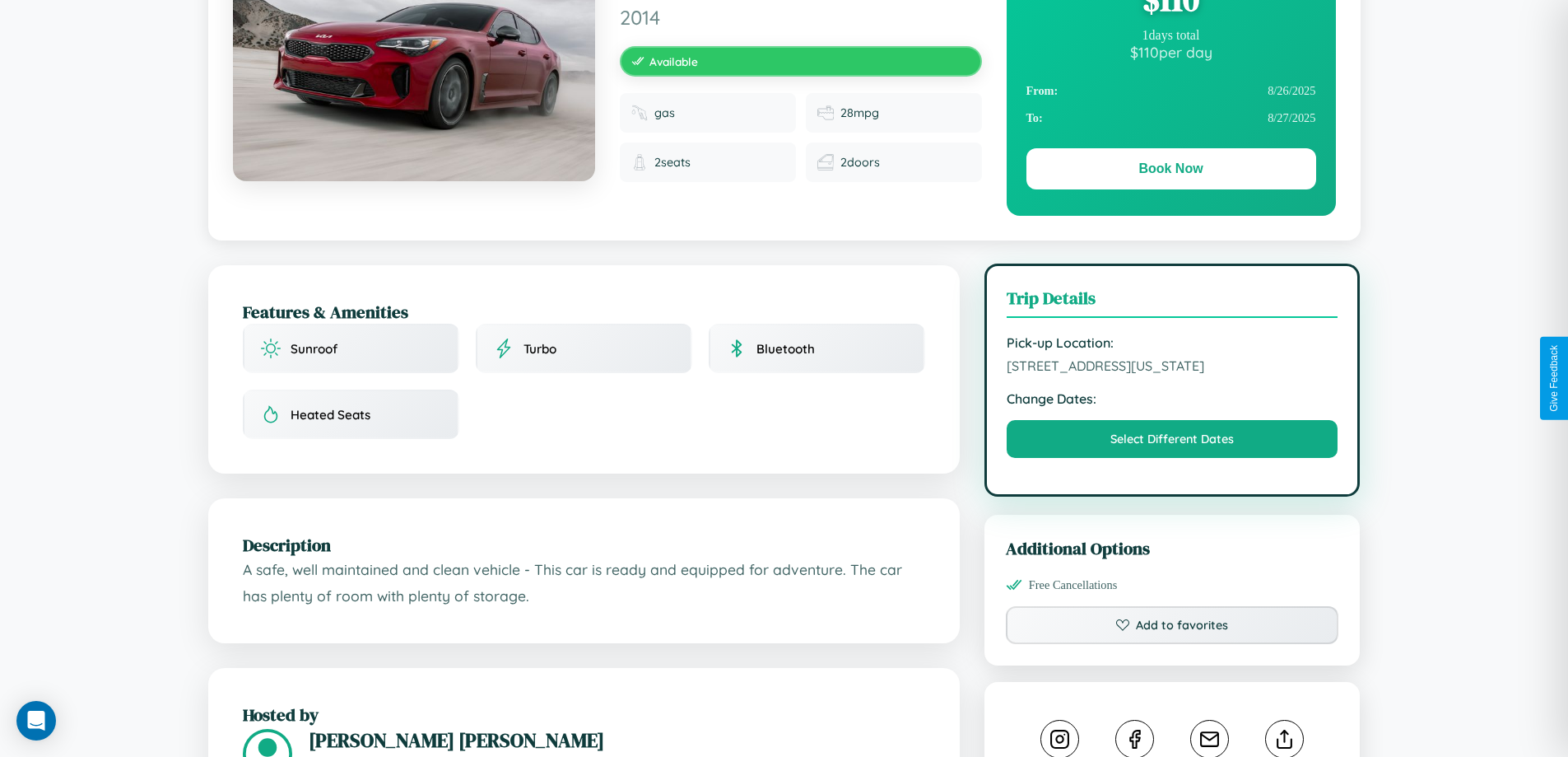
click at [1172, 374] on span "[STREET_ADDRESS][US_STATE]" at bounding box center [1172, 366] width 331 height 16
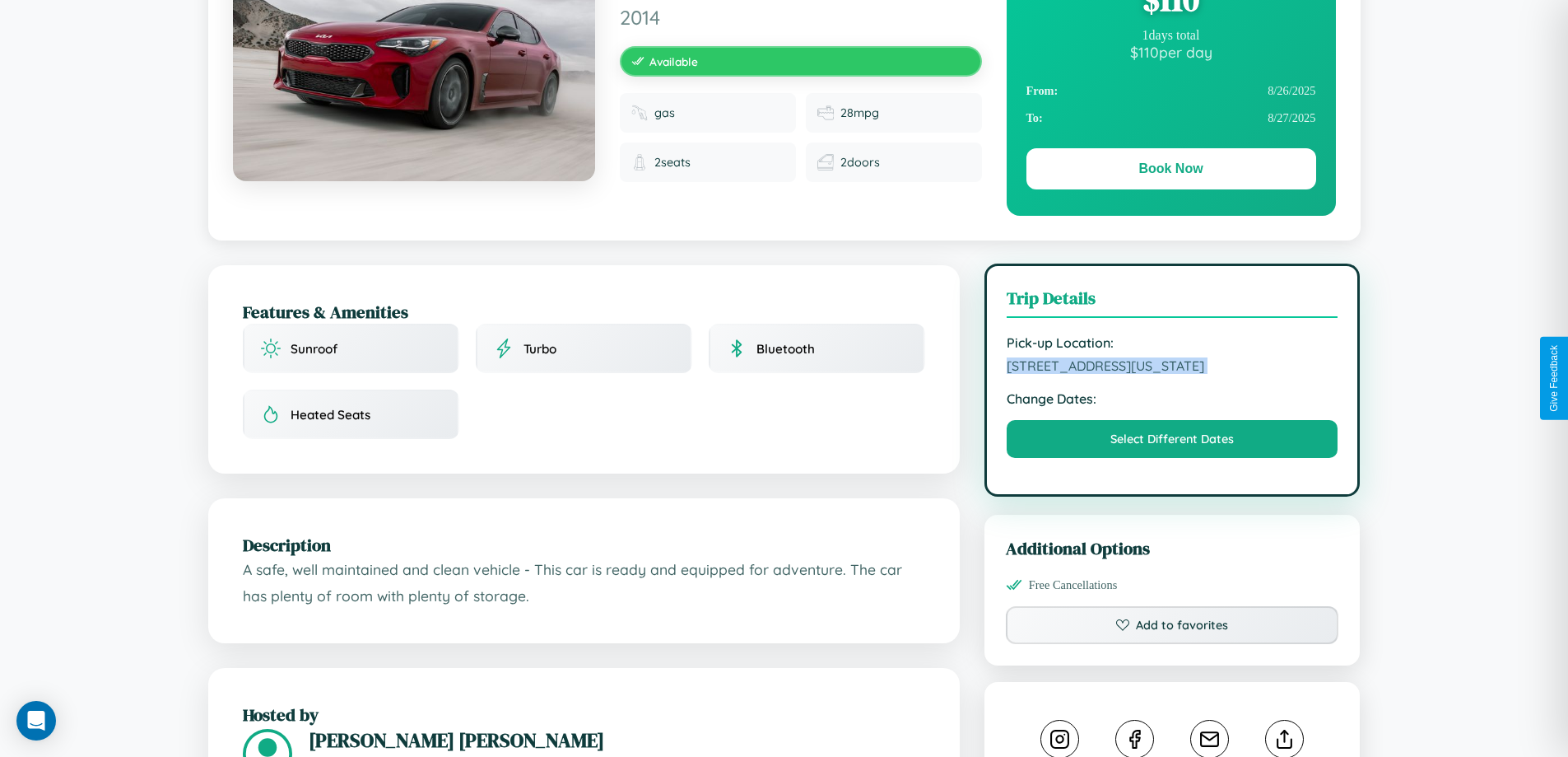
click at [1172, 374] on span "[STREET_ADDRESS][US_STATE]" at bounding box center [1172, 366] width 331 height 16
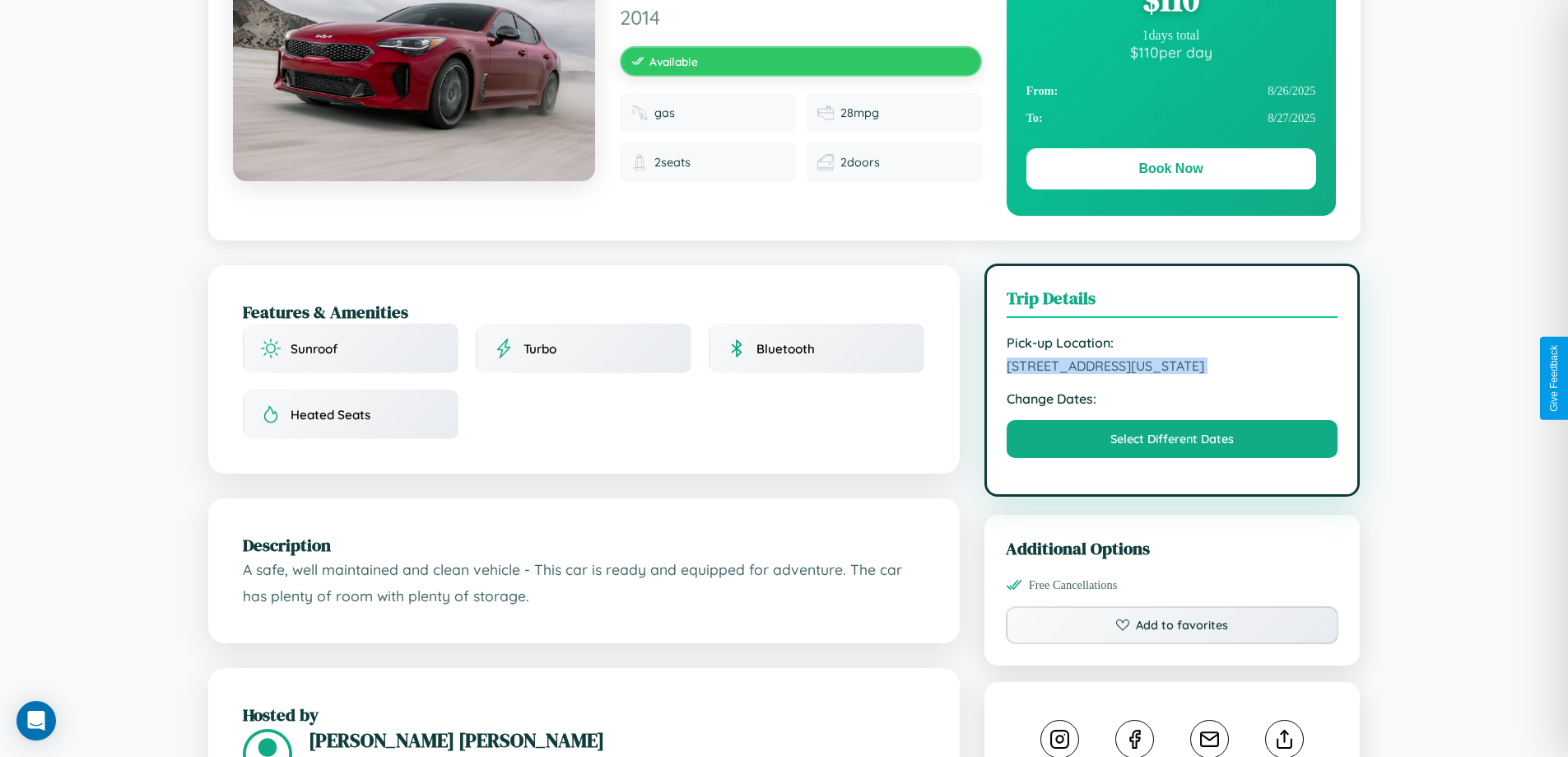
click at [1172, 374] on span "[STREET_ADDRESS][US_STATE]" at bounding box center [1172, 366] width 331 height 16
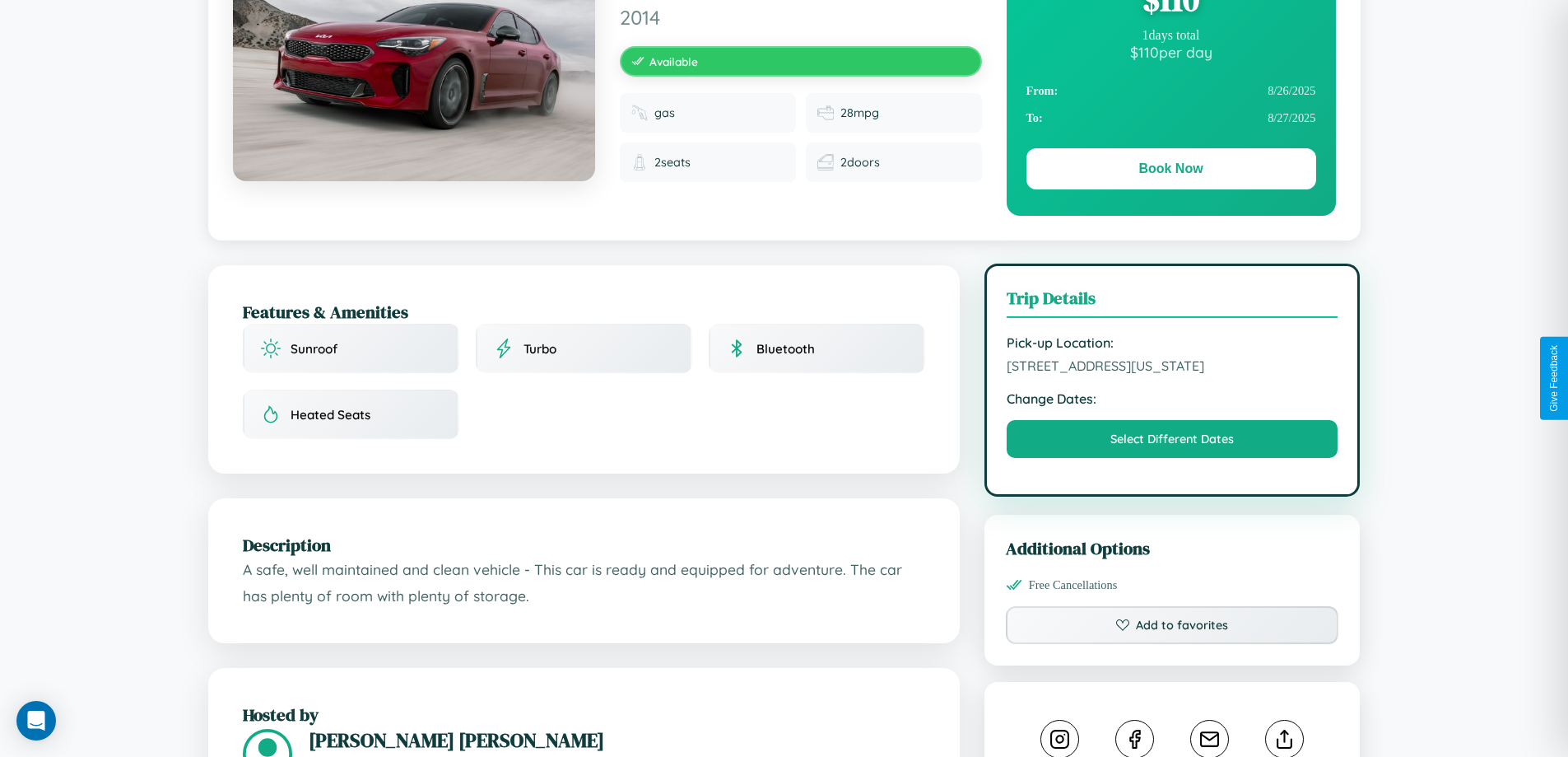
click at [1172, 374] on span "[STREET_ADDRESS][US_STATE]" at bounding box center [1172, 366] width 331 height 16
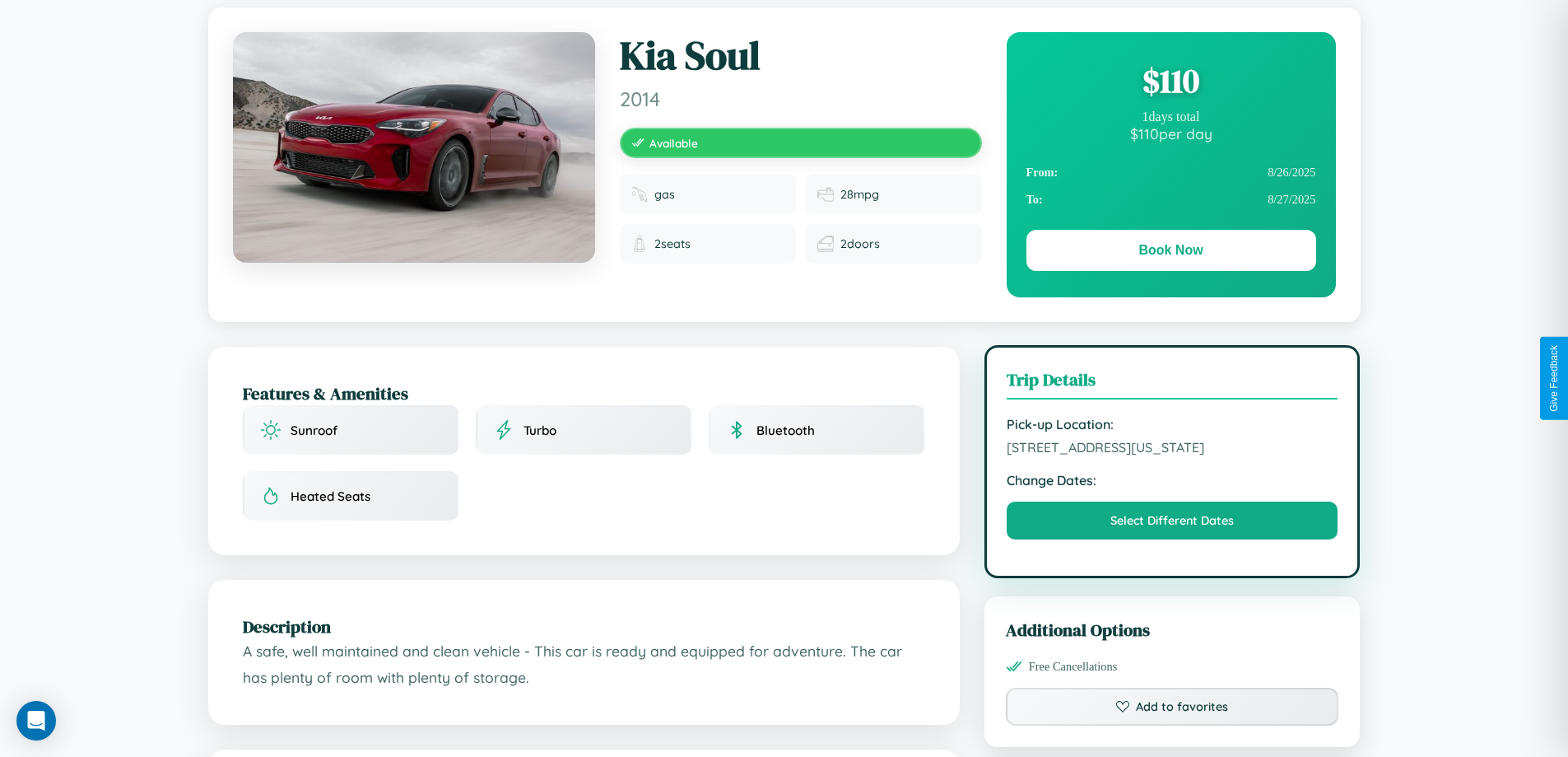
scroll to position [0, 0]
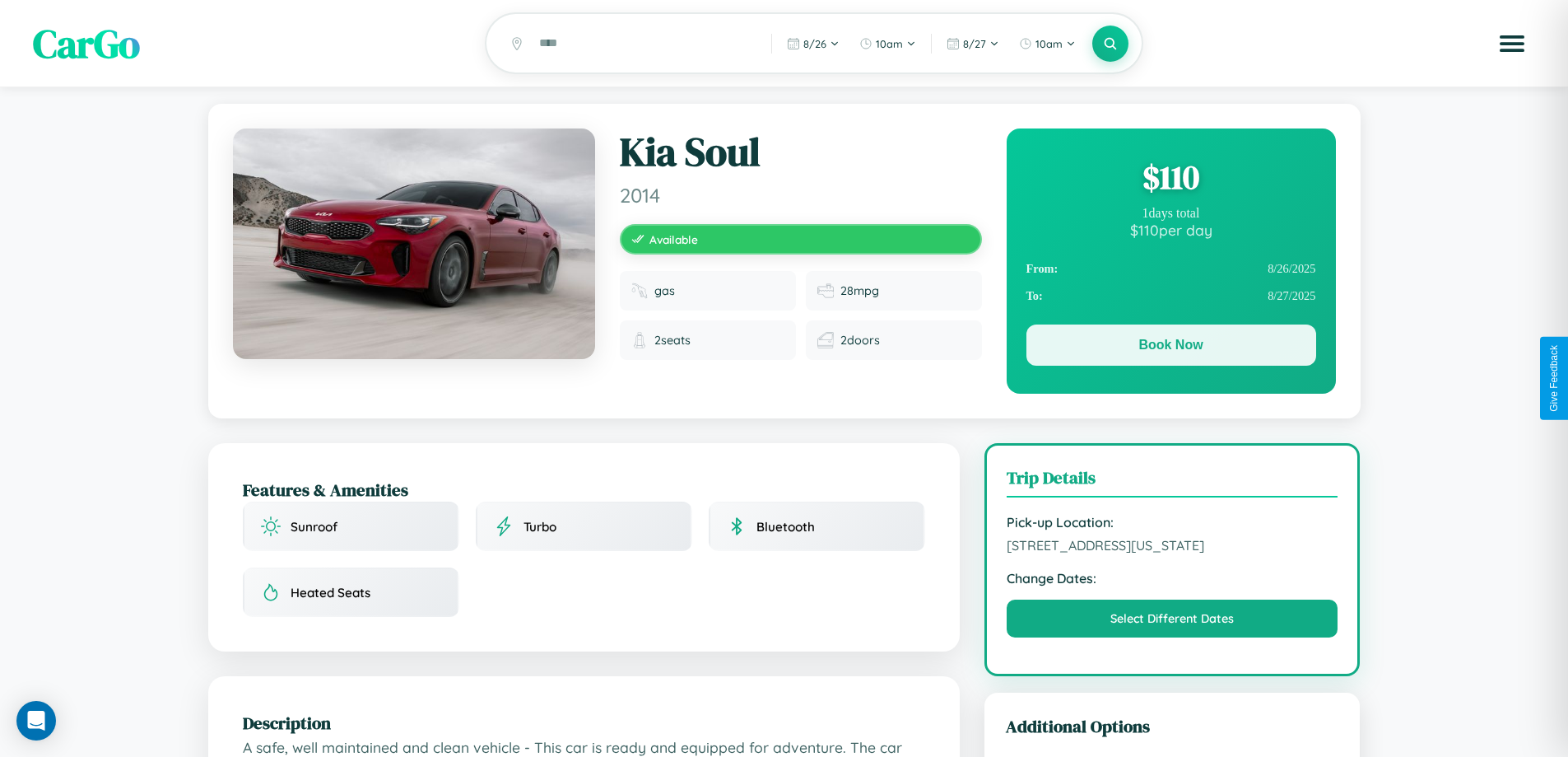
click at [1170, 348] on button "Book Now" at bounding box center [1171, 345] width 289 height 41
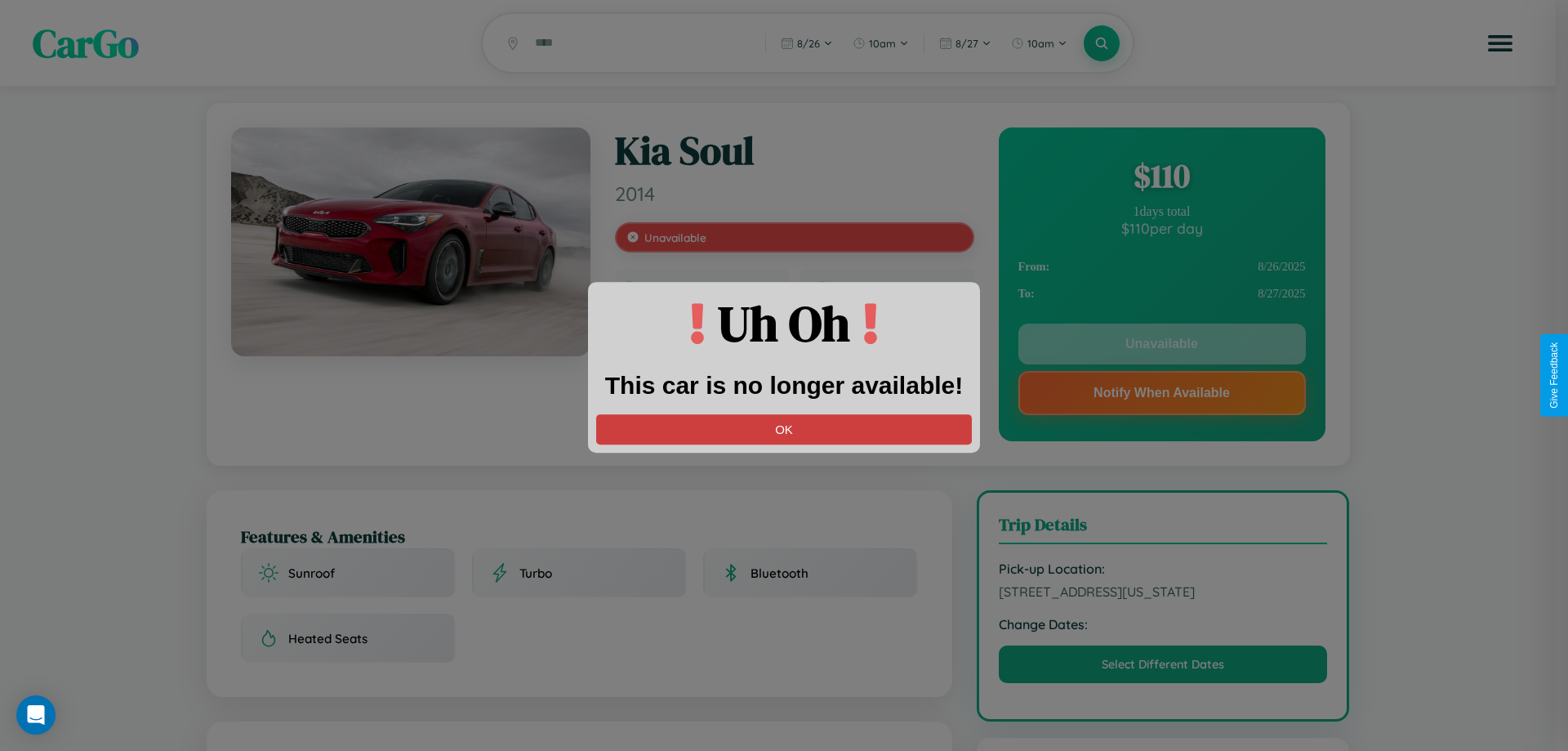
click at [784, 429] on button "OK" at bounding box center [784, 429] width 376 height 30
